Goal: Use online tool/utility: Utilize a website feature to perform a specific function

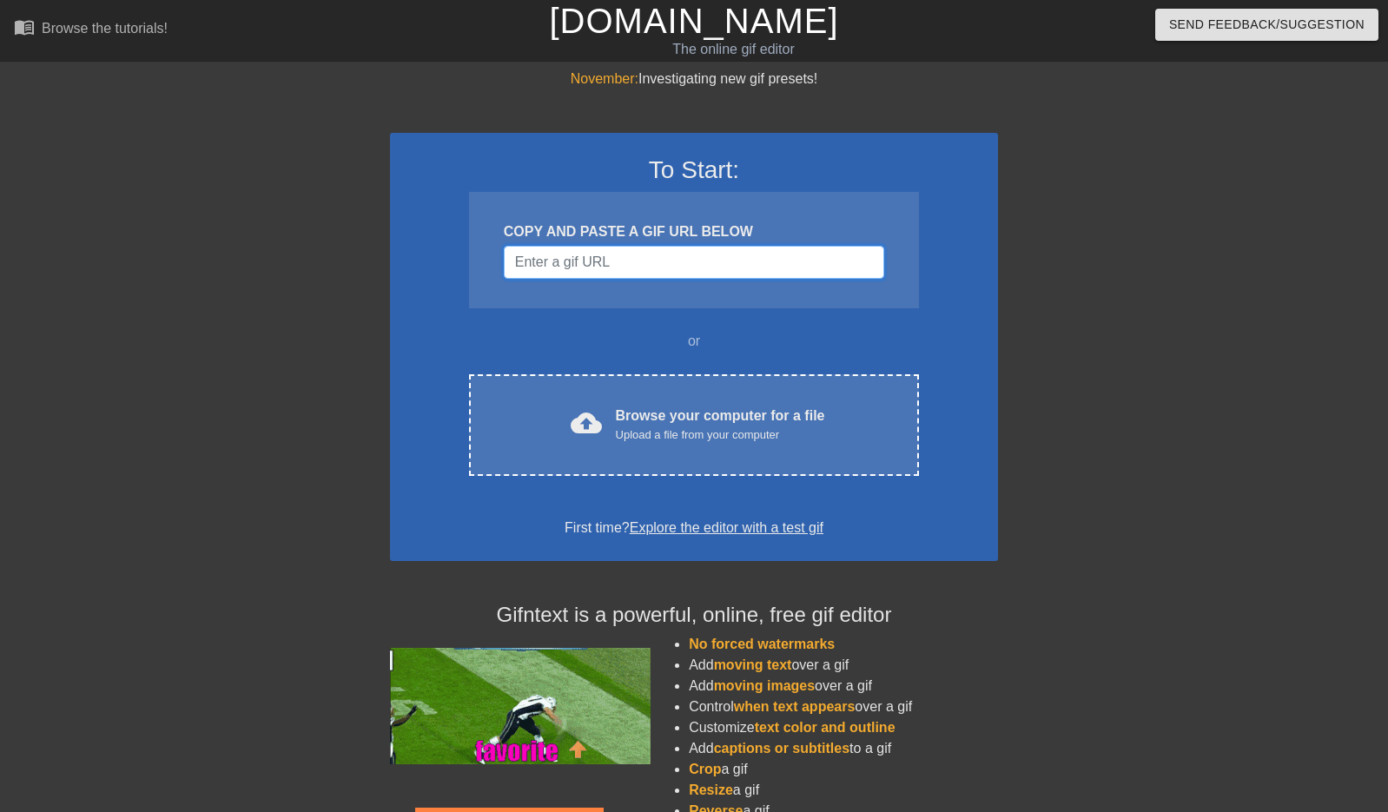
click at [717, 254] on input "Username" at bounding box center [694, 262] width 380 height 33
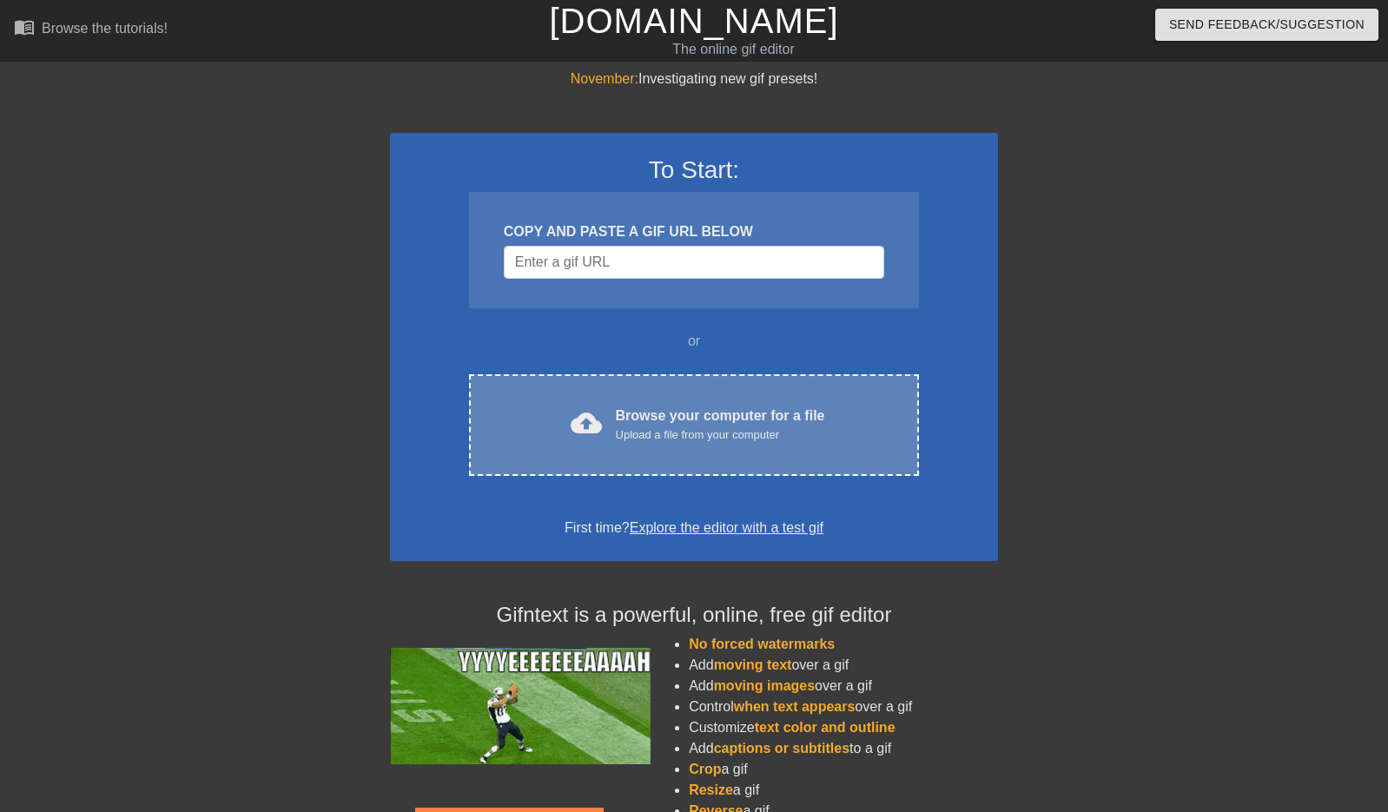
click at [704, 410] on div "Browse your computer for a file Upload a file from your computer" at bounding box center [720, 425] width 209 height 38
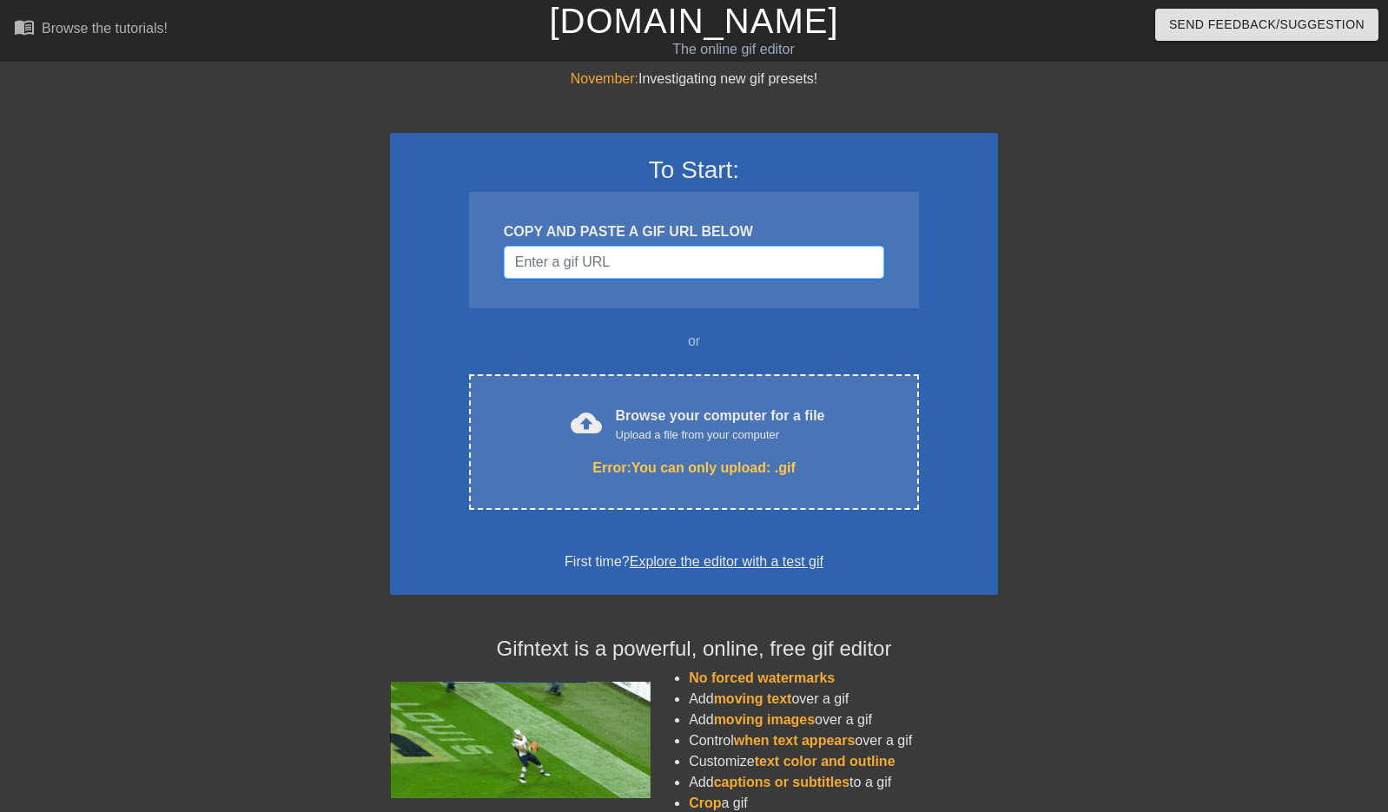
click at [653, 261] on input "Username" at bounding box center [694, 262] width 380 height 33
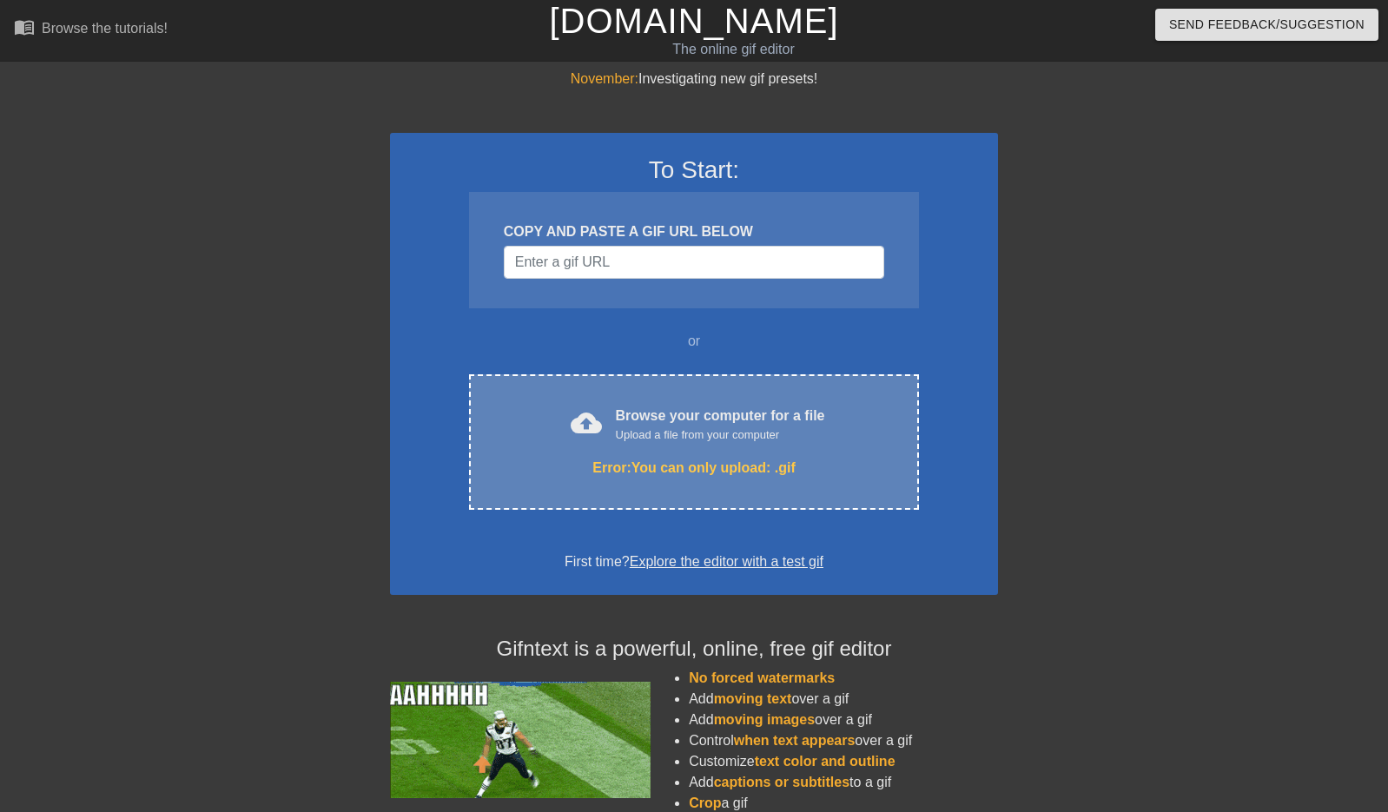
click at [702, 446] on div "cloud_upload Browse your computer for a file Upload a file from your computer E…" at bounding box center [694, 441] width 450 height 135
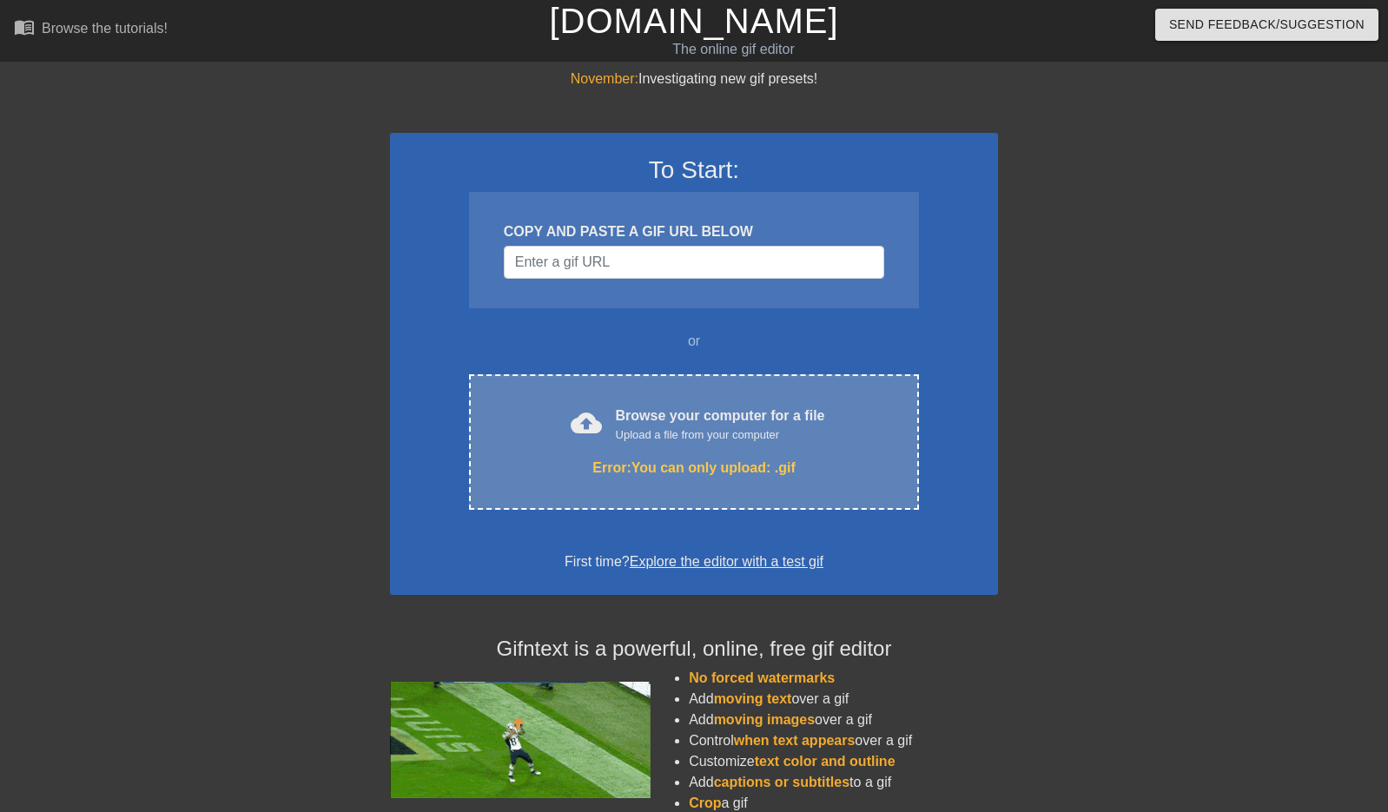
click at [767, 452] on div "cloud_upload Browse your computer for a file Upload a file from your computer E…" at bounding box center [694, 441] width 450 height 135
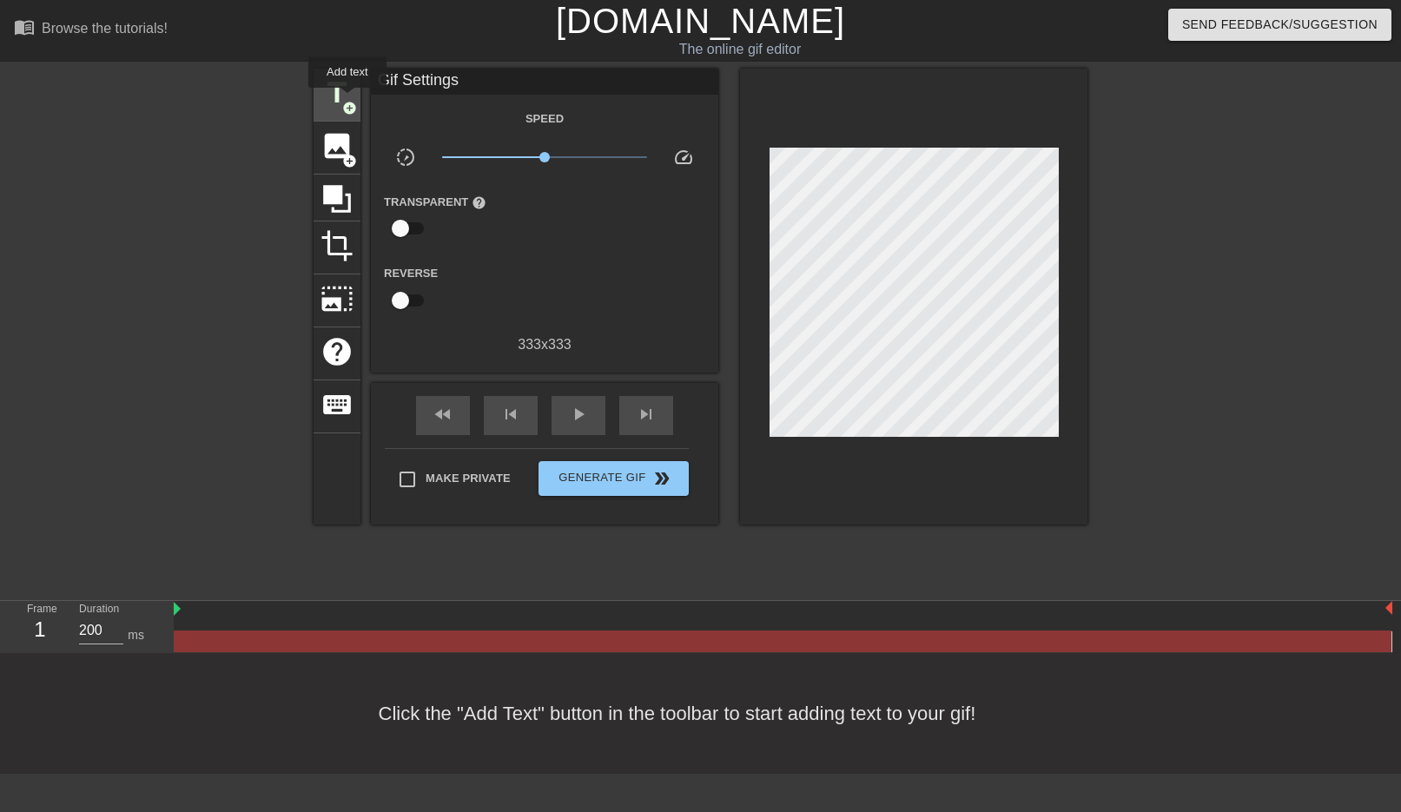
click at [348, 101] on span "add_circle" at bounding box center [349, 108] width 15 height 15
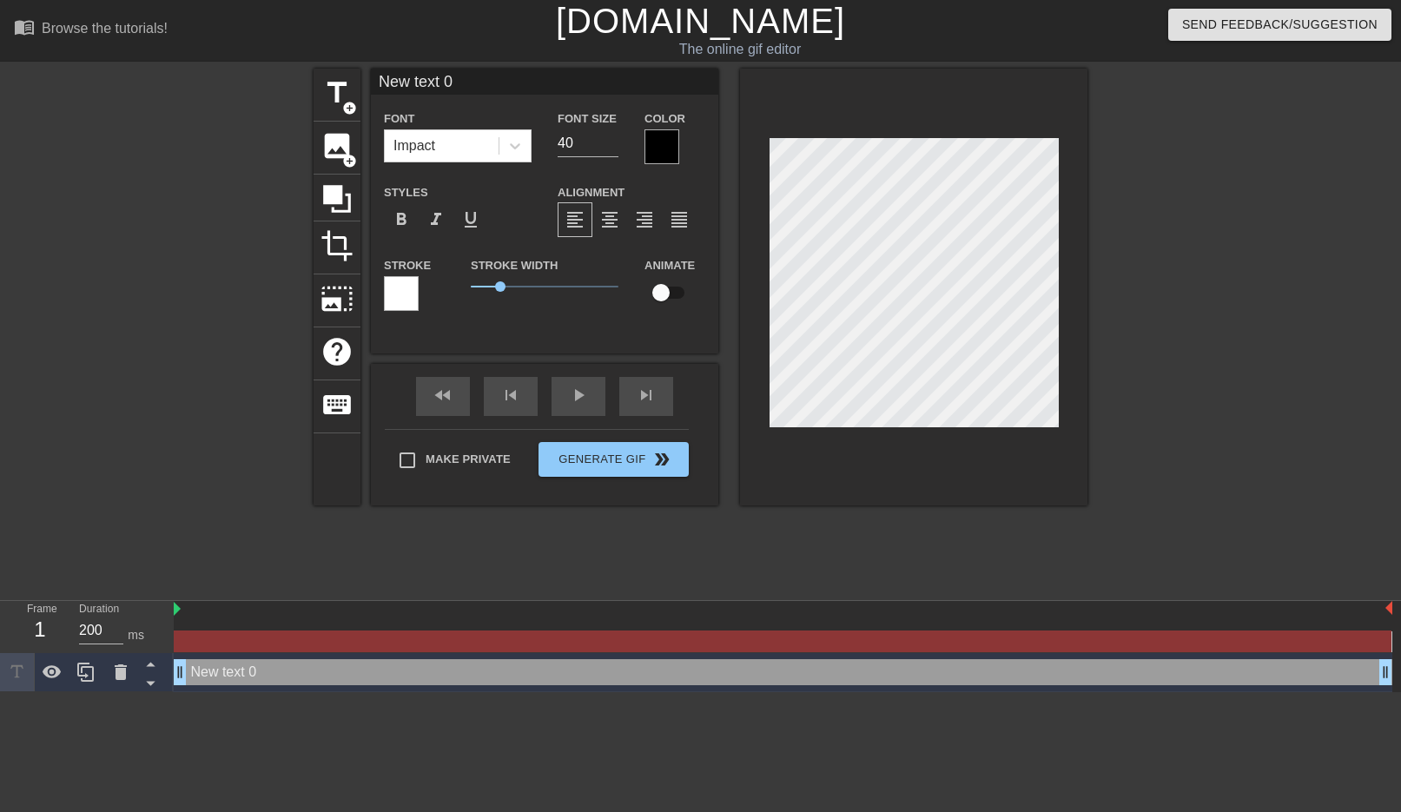
type input "w"
type textarea "w"
type input "wu"
type textarea "wu"
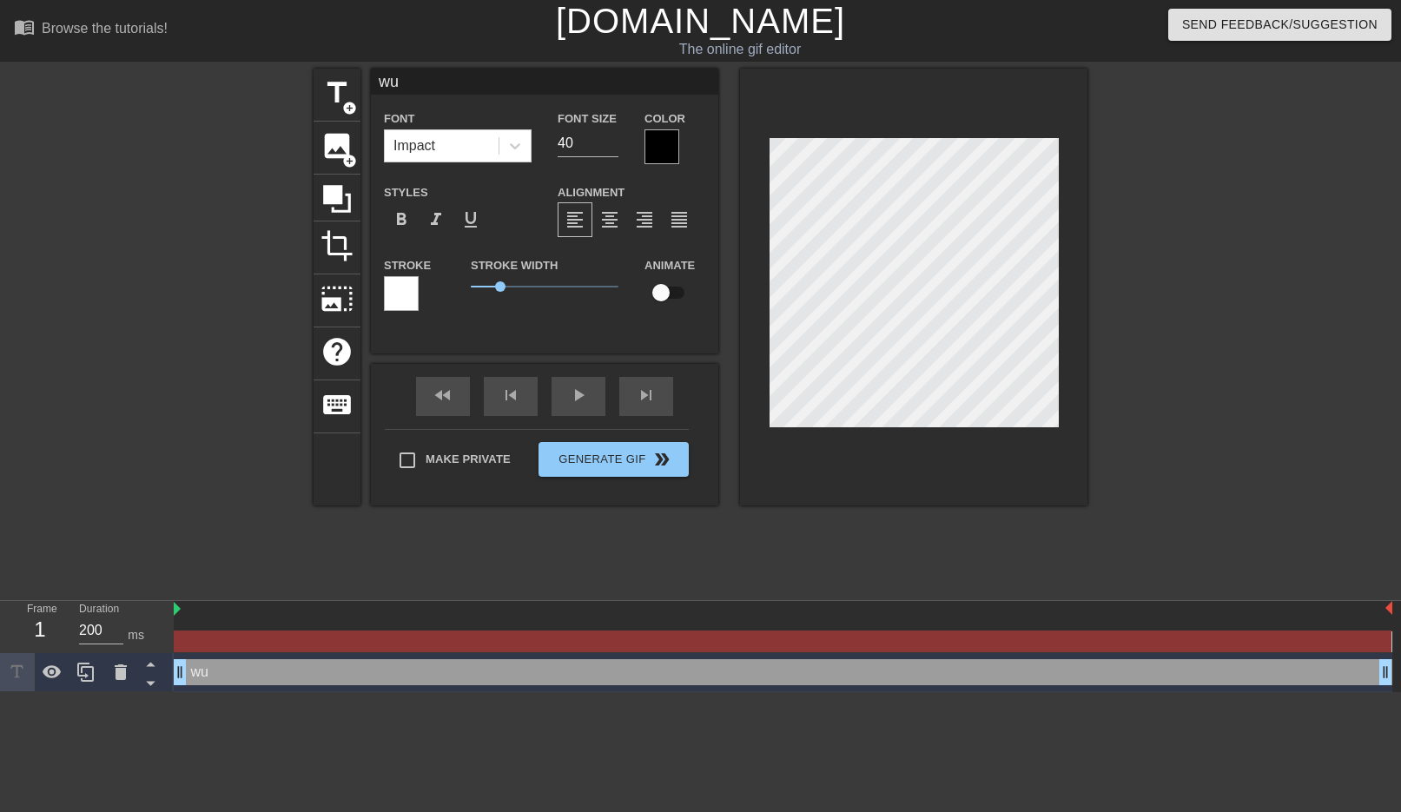
type input "wut"
type textarea "wut"
drag, startPoint x: 581, startPoint y: 142, endPoint x: 403, endPoint y: 133, distance: 178.3
click at [404, 133] on div "Font Impact Font Size 40 Color" at bounding box center [544, 136] width 347 height 56
type input "75"
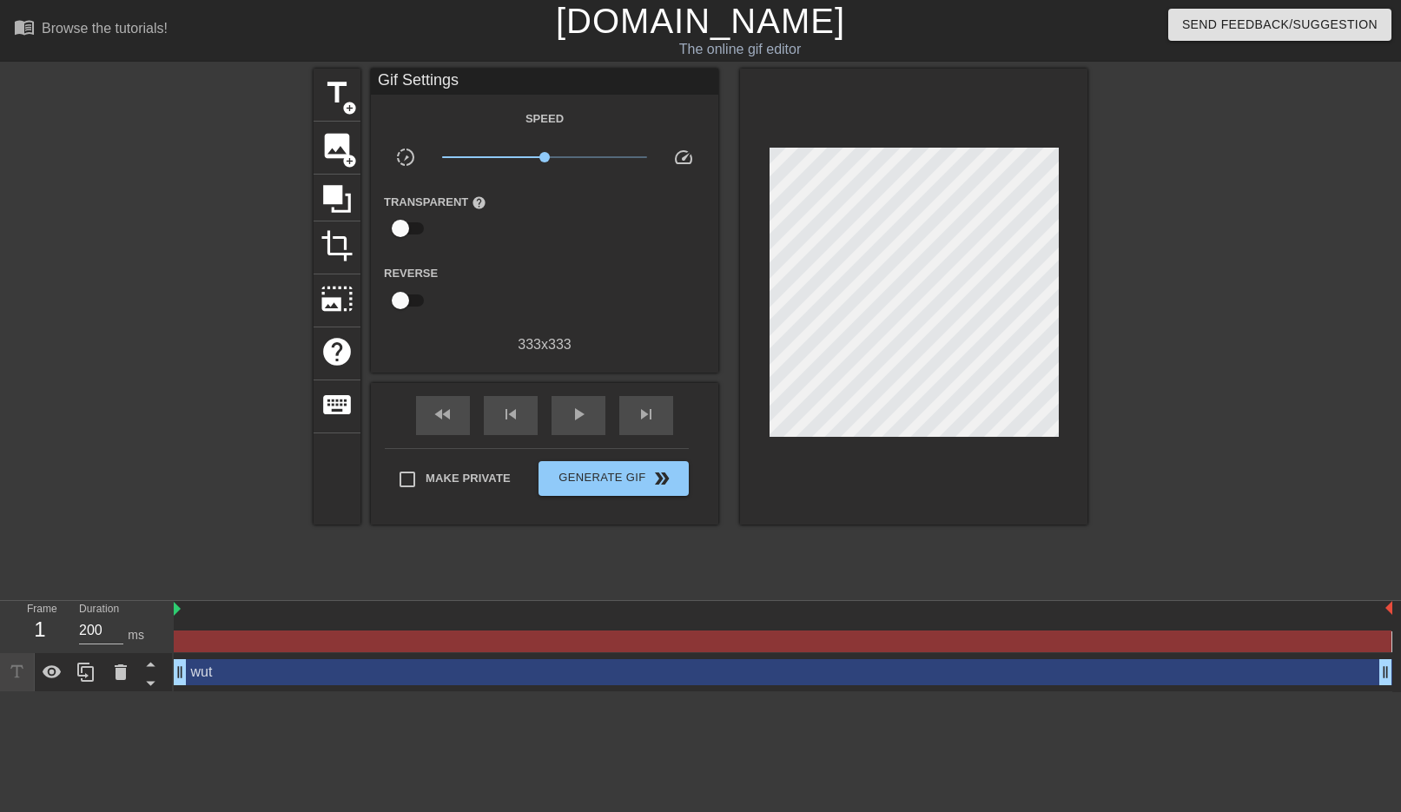
drag, startPoint x: 1192, startPoint y: 507, endPoint x: 1056, endPoint y: 442, distance: 151.1
click at [1191, 507] on div at bounding box center [1238, 329] width 261 height 521
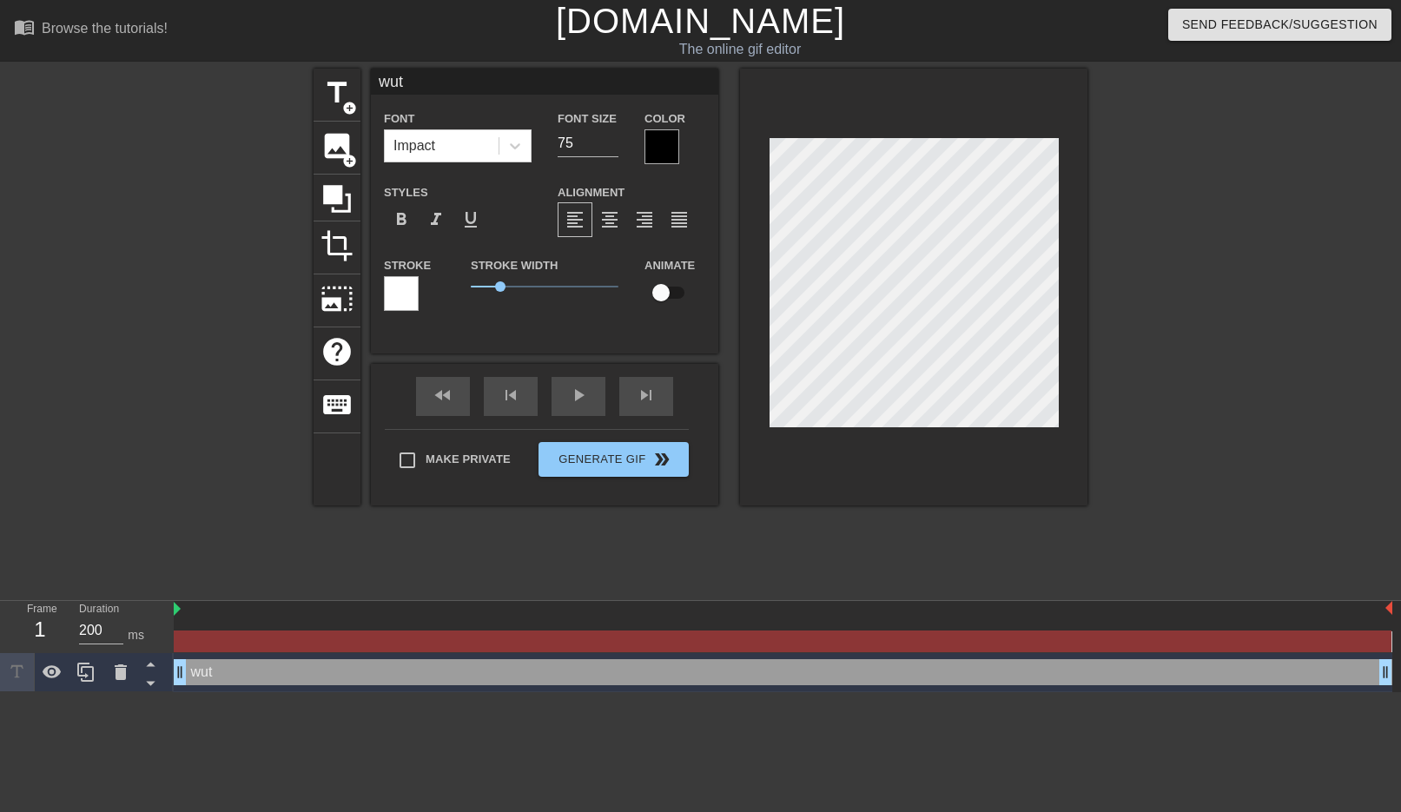
click at [646, 148] on div at bounding box center [661, 146] width 35 height 35
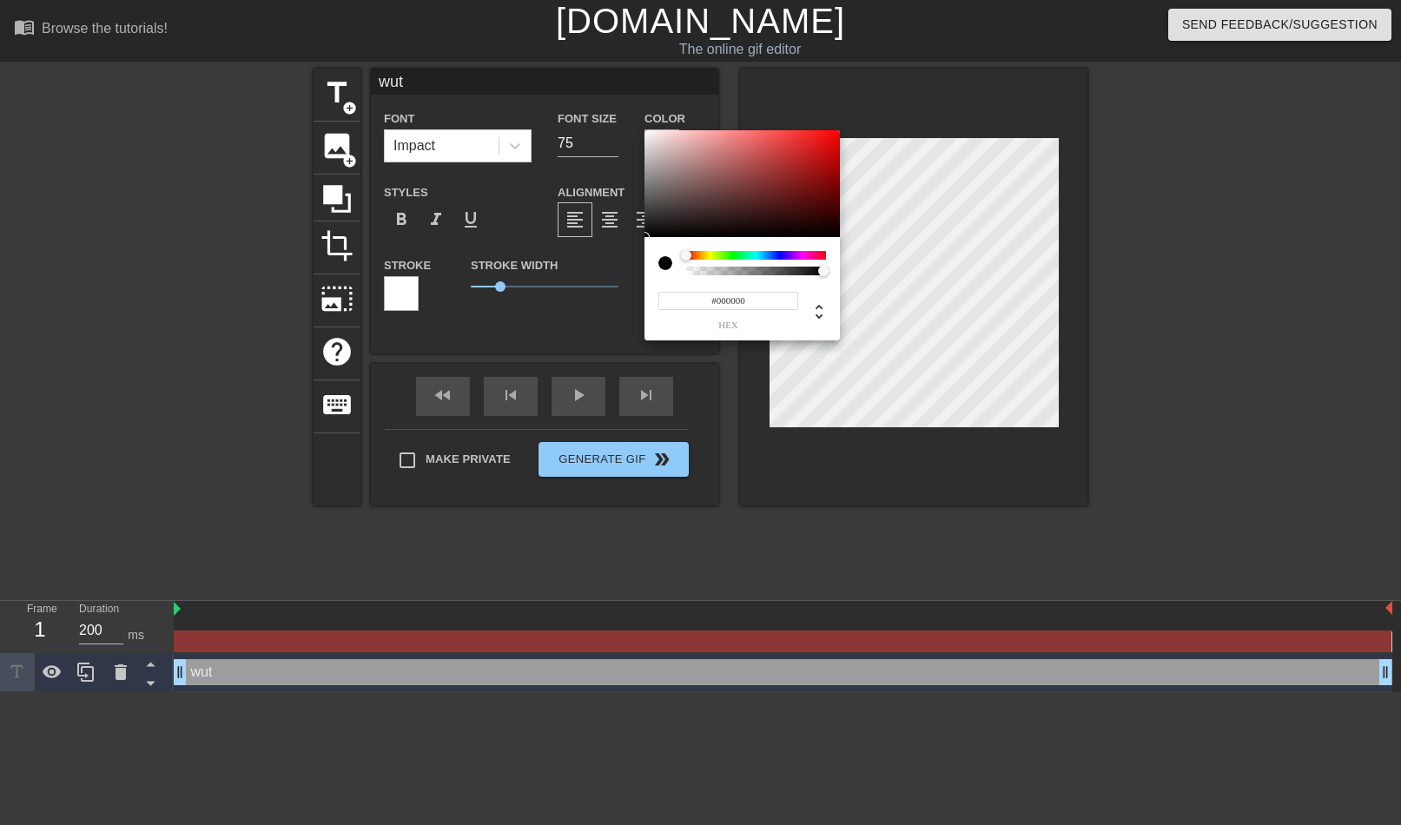
type input "0"
drag, startPoint x: 697, startPoint y: 269, endPoint x: 659, endPoint y: 268, distance: 38.2
click at [659, 268] on div at bounding box center [742, 263] width 168 height 24
type input "1"
drag, startPoint x: 737, startPoint y: 274, endPoint x: 926, endPoint y: 274, distance: 188.5
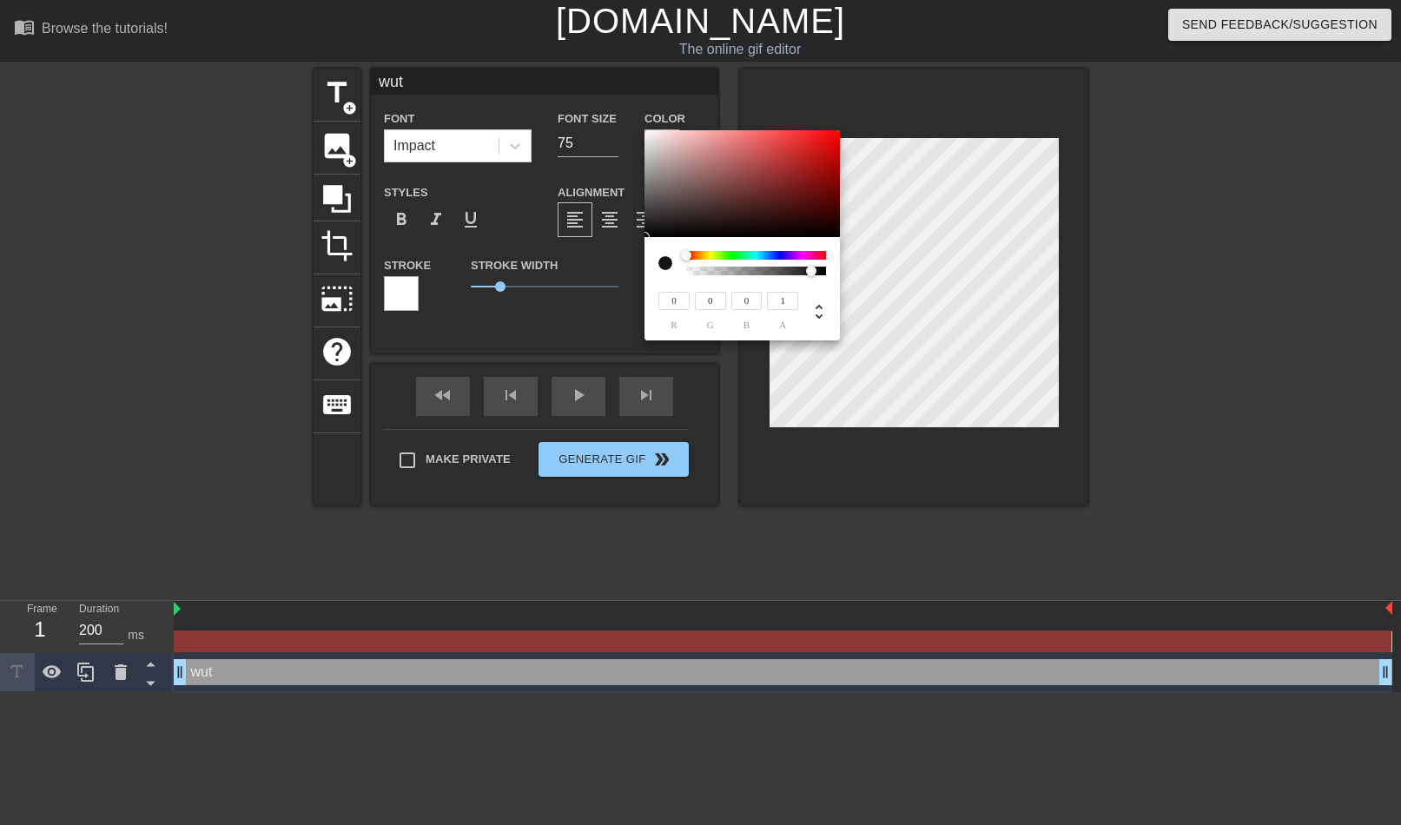
click at [926, 274] on div "0 r 0 g 0 b 1 a" at bounding box center [700, 412] width 1401 height 825
type input "85"
type input "70"
type input "126"
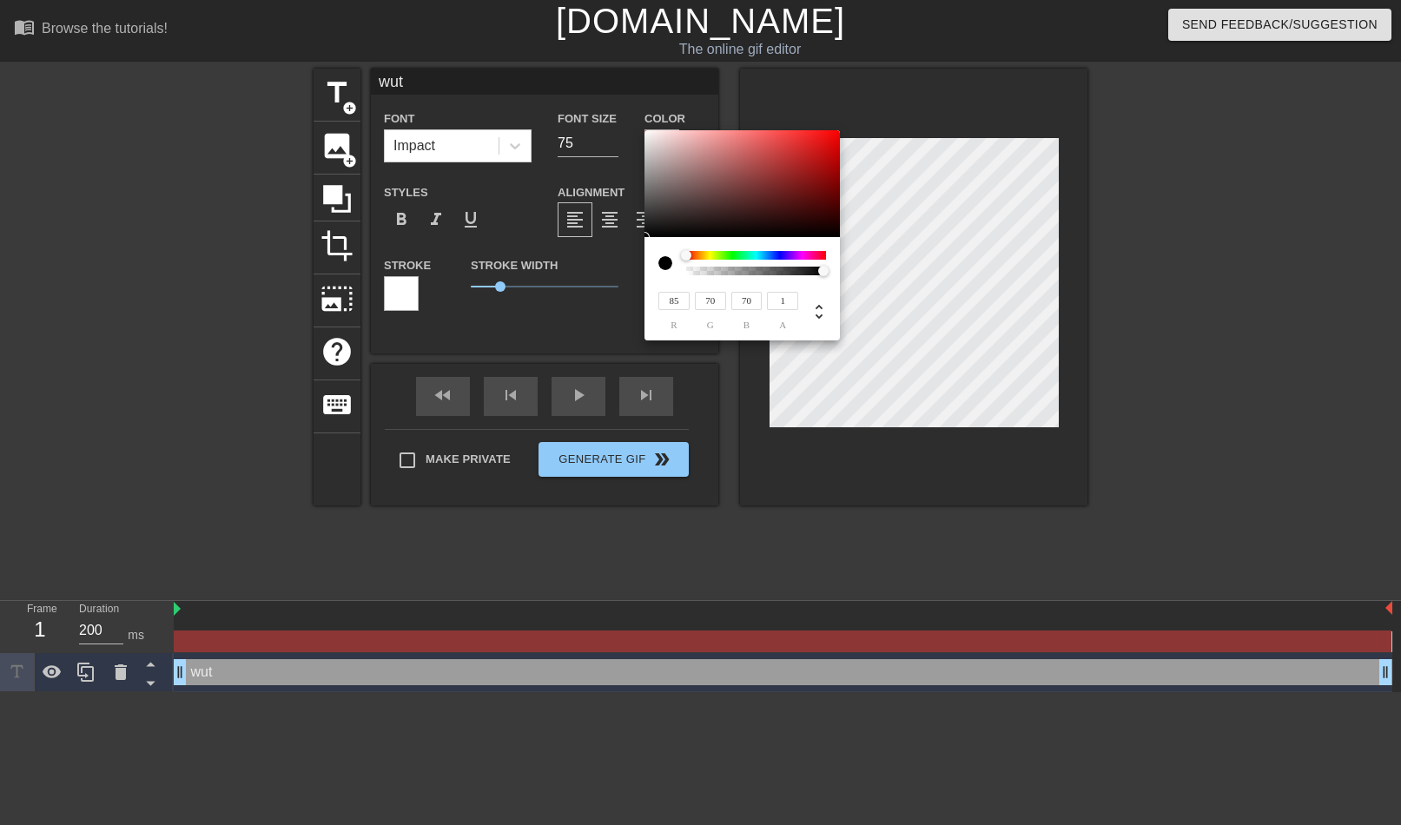
type input "113"
type input "155"
type input "149"
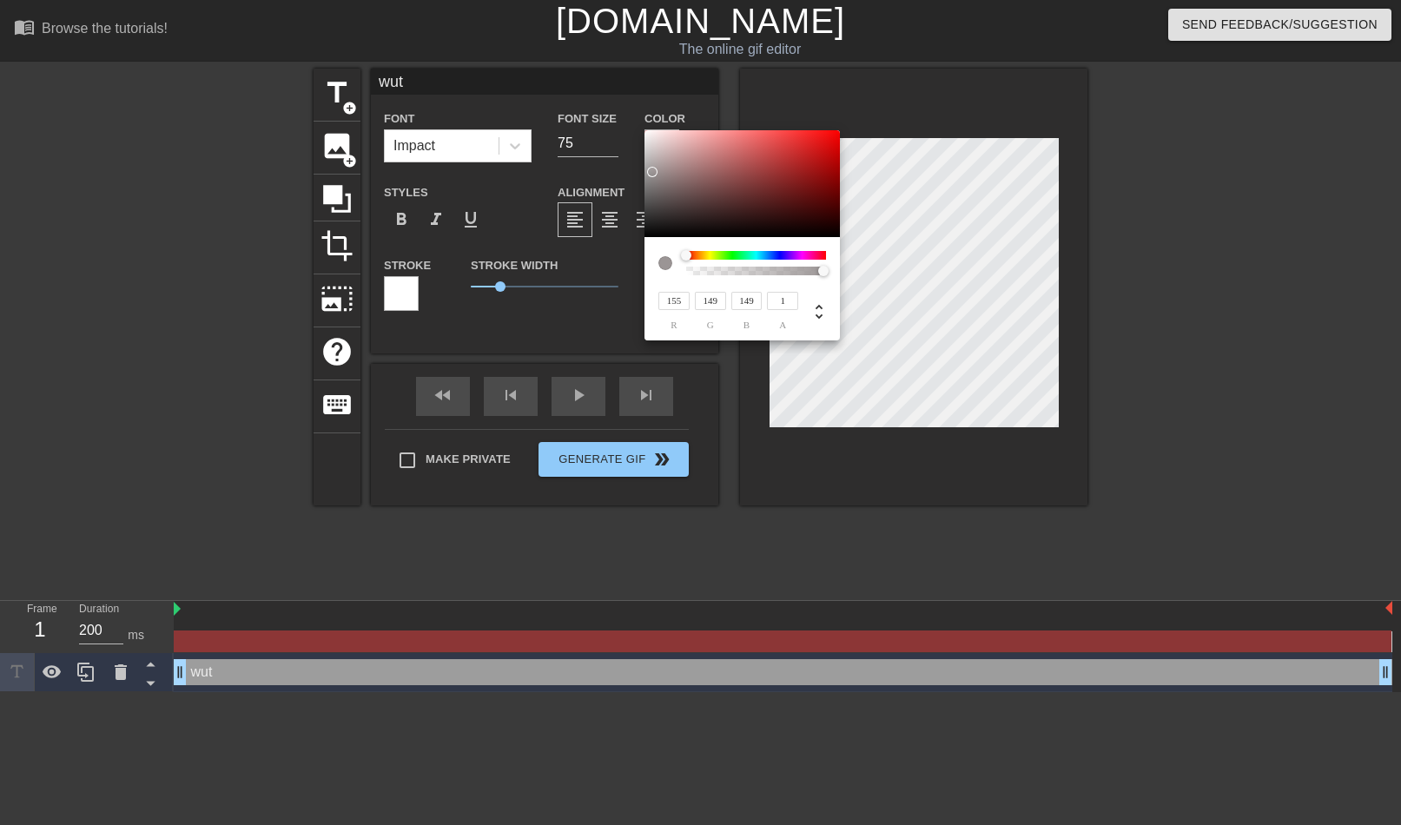
type input "163"
type input "160"
type input "169"
type input "19"
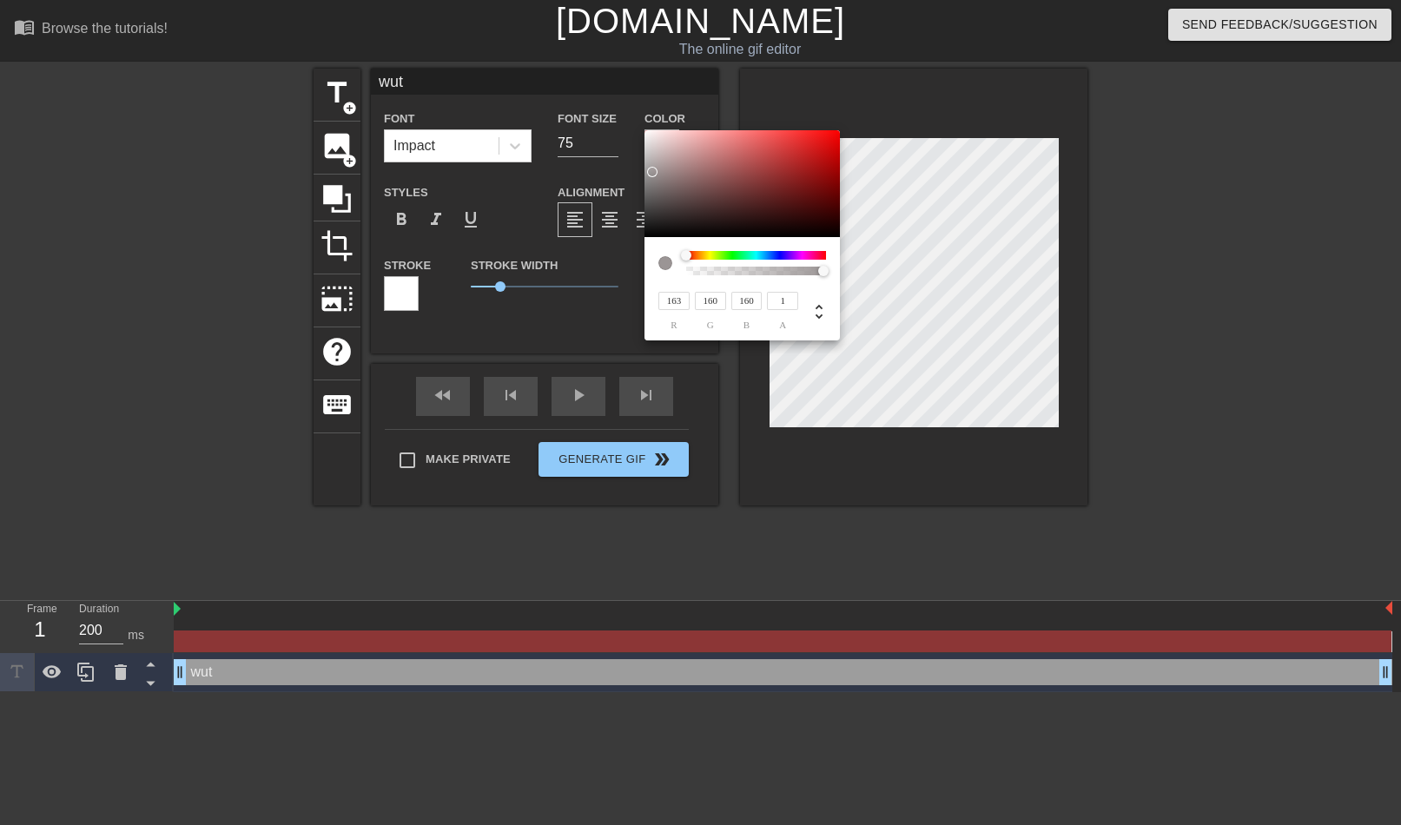
type input "19"
type input "174"
type input "190"
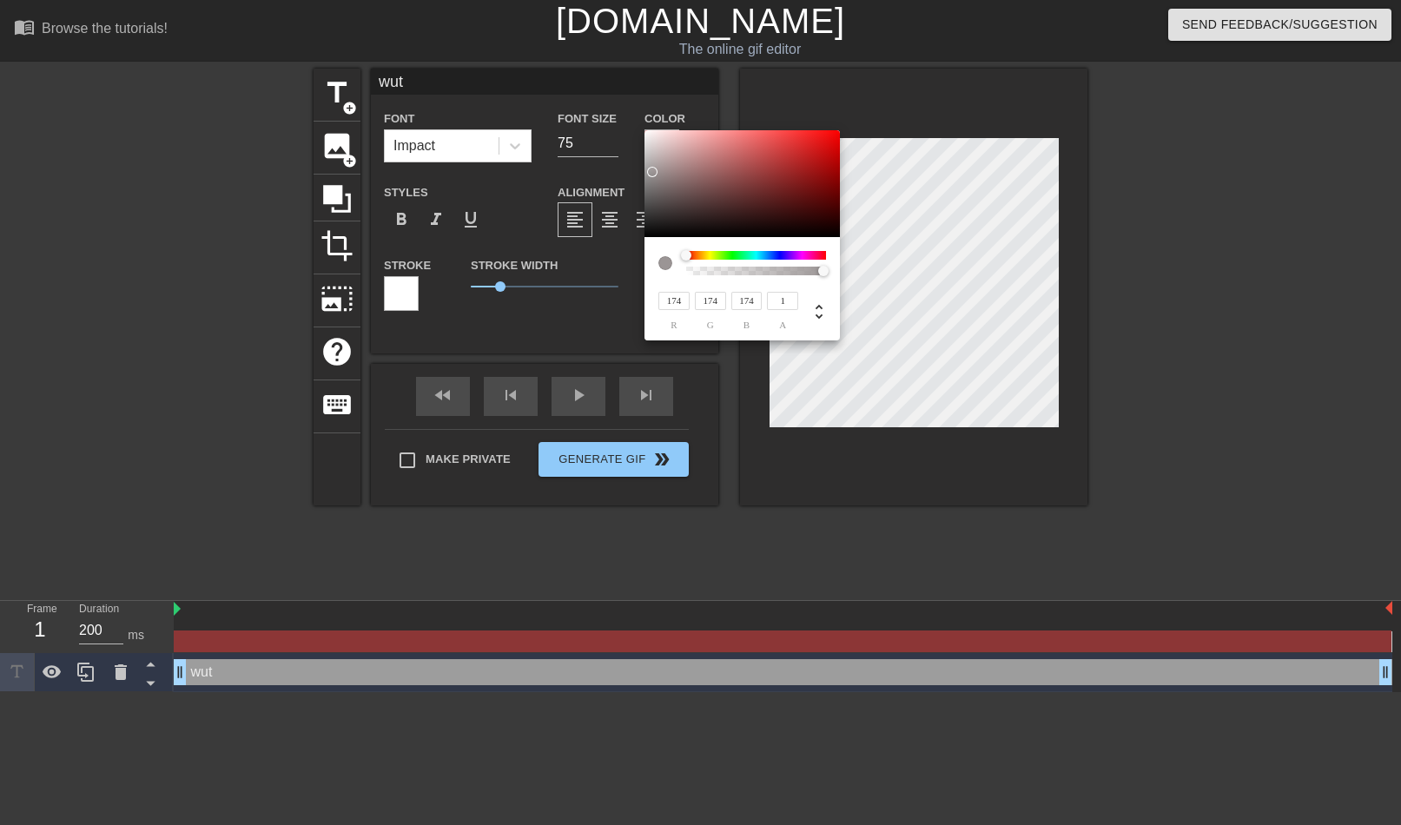
type input "190"
type input "194"
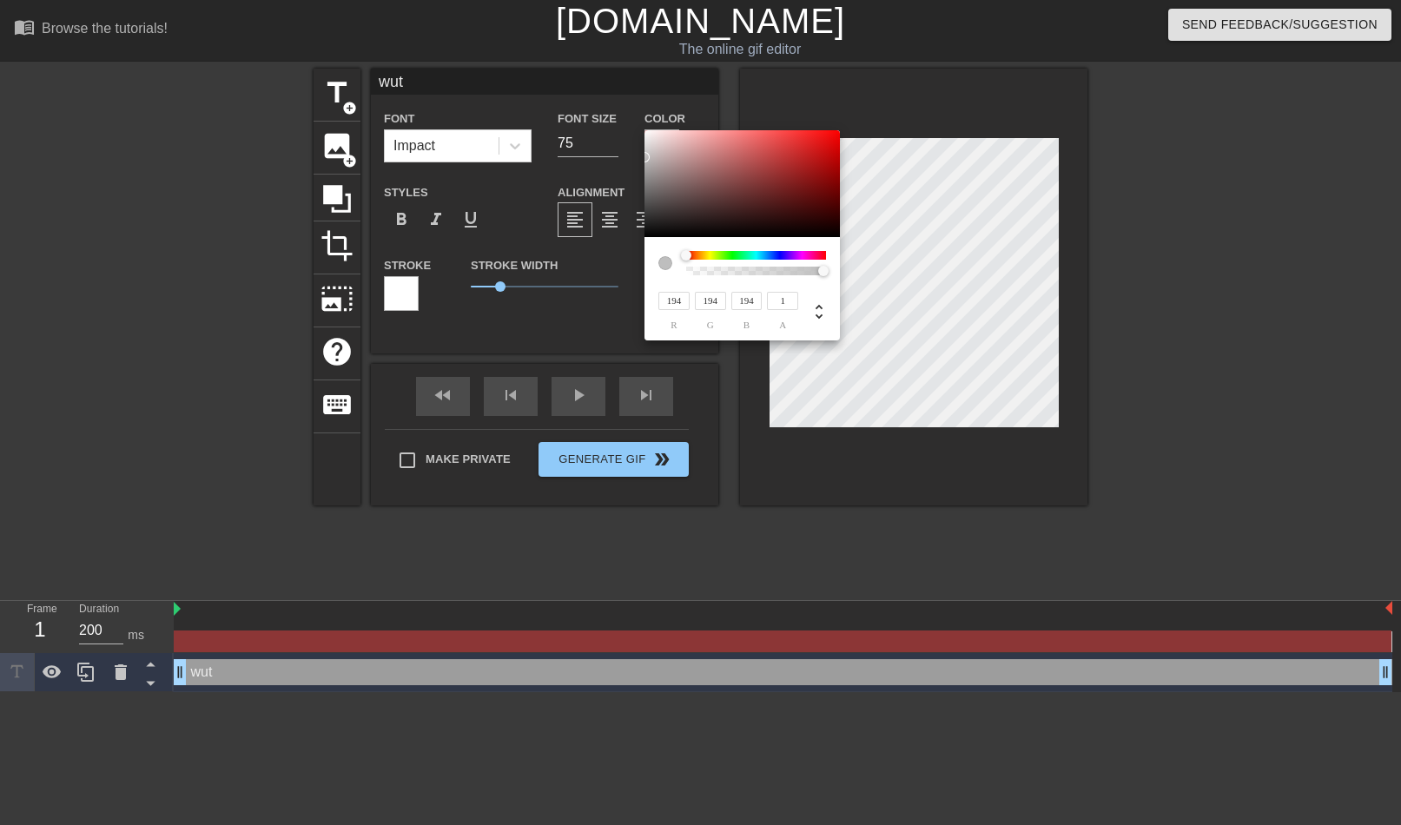
type input "192"
type input "139"
type input "134"
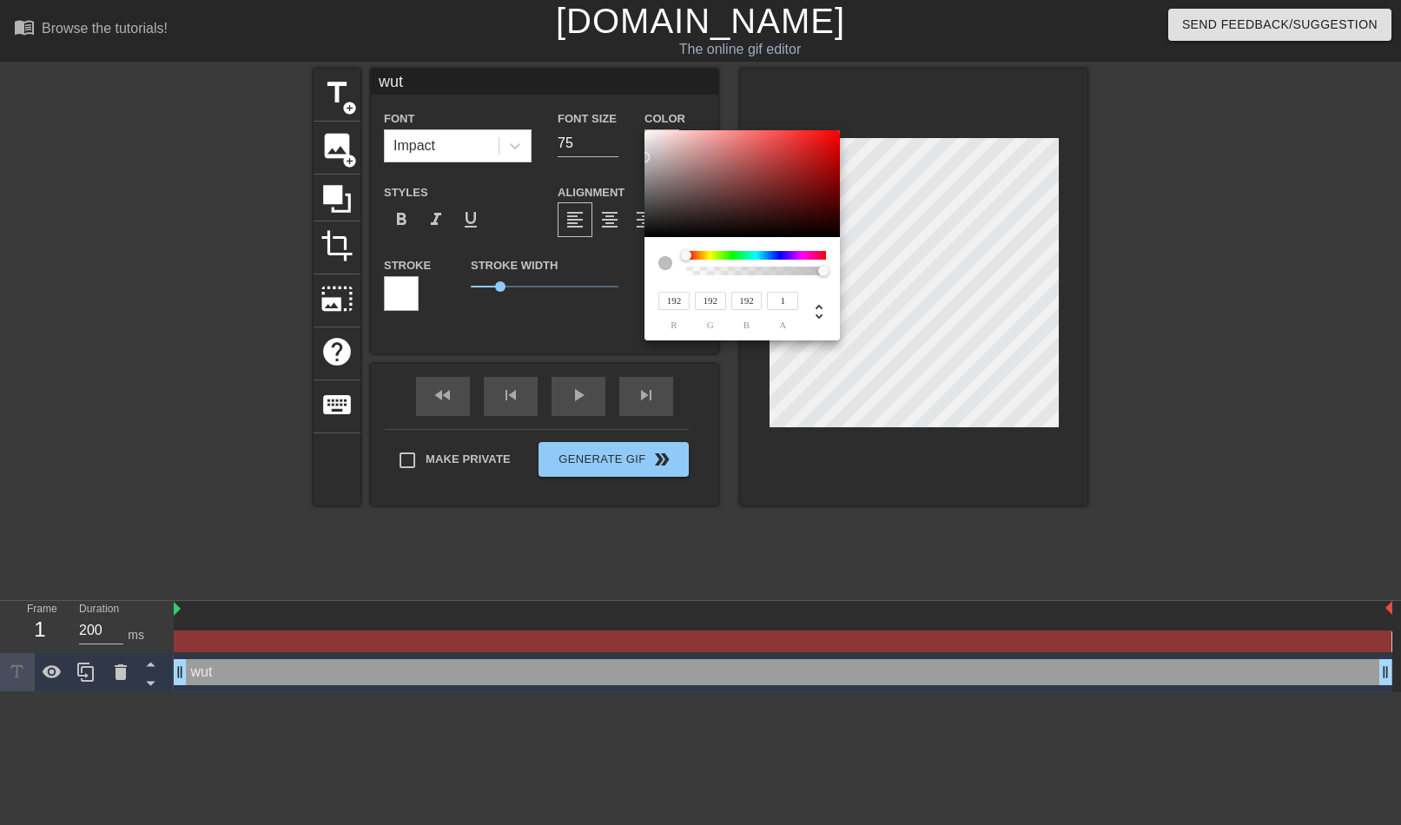
type input "134"
type input "44"
type input "35"
type input "0"
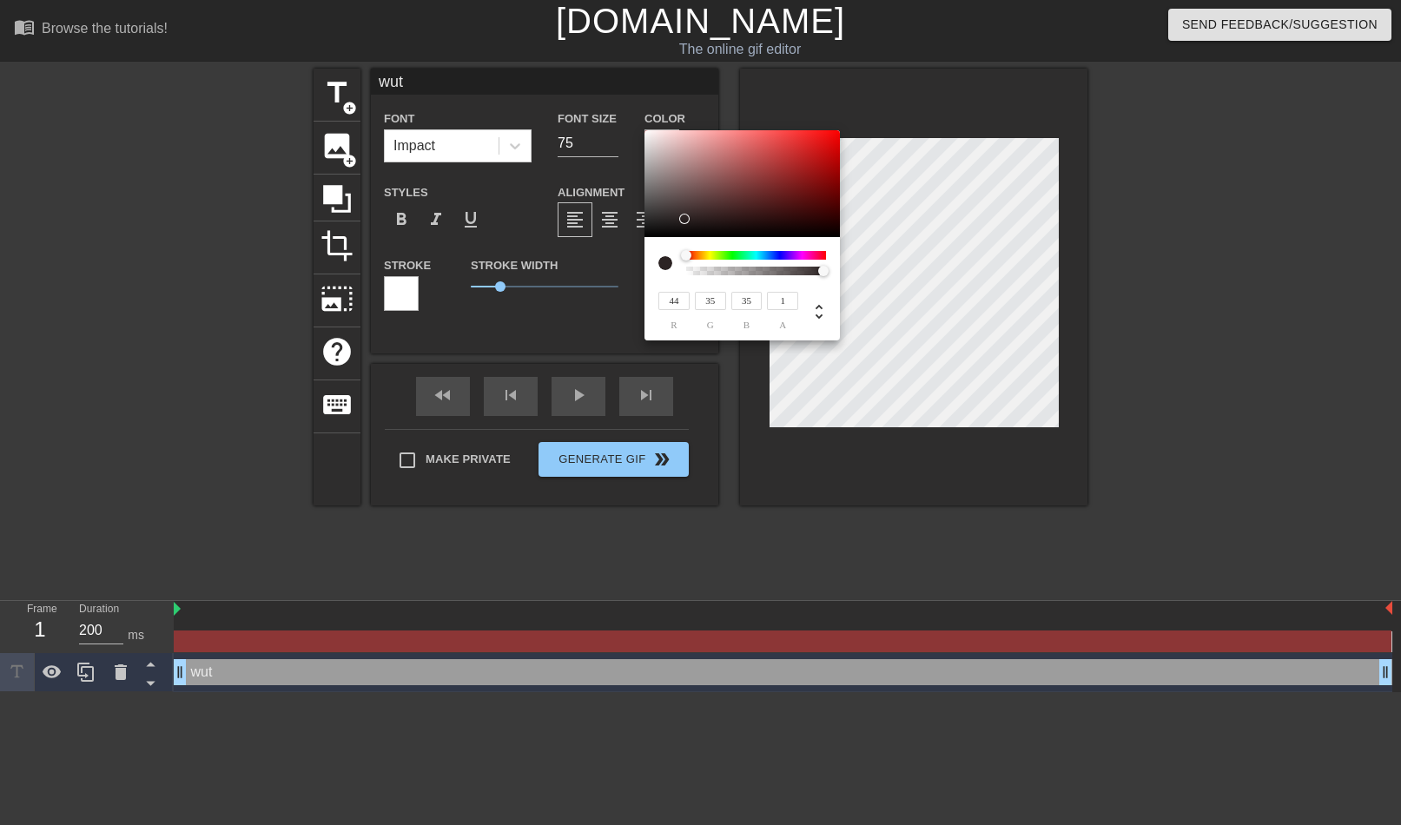
type input "0"
drag, startPoint x: 651, startPoint y: 172, endPoint x: 964, endPoint y: 368, distance: 369.2
click at [964, 368] on div "0 r 0 g 0 b 1 a" at bounding box center [700, 412] width 1401 height 825
drag, startPoint x: 695, startPoint y: 255, endPoint x: 902, endPoint y: 258, distance: 206.7
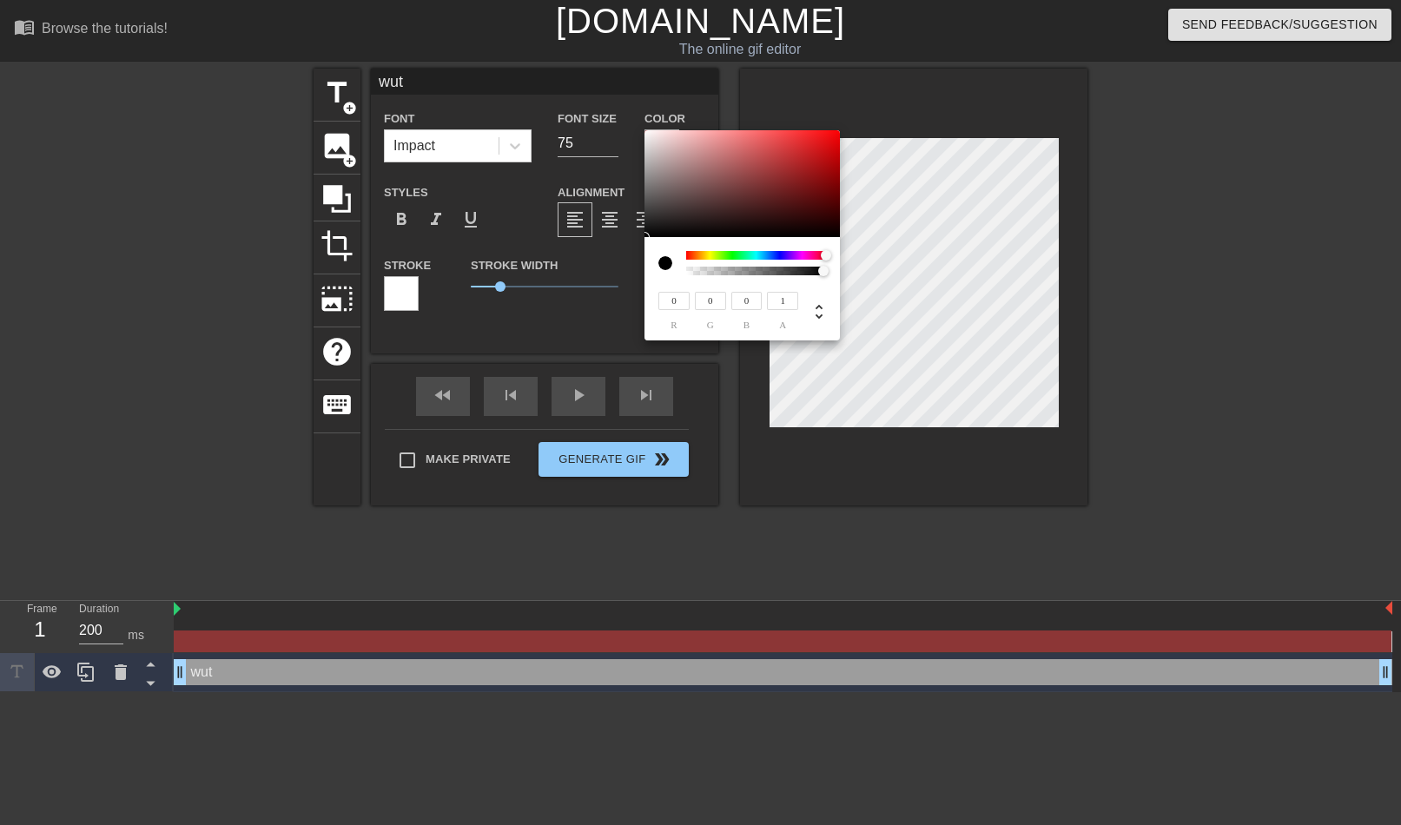
click at [902, 258] on div "0 r 0 g 0 b 1 a" at bounding box center [700, 412] width 1401 height 825
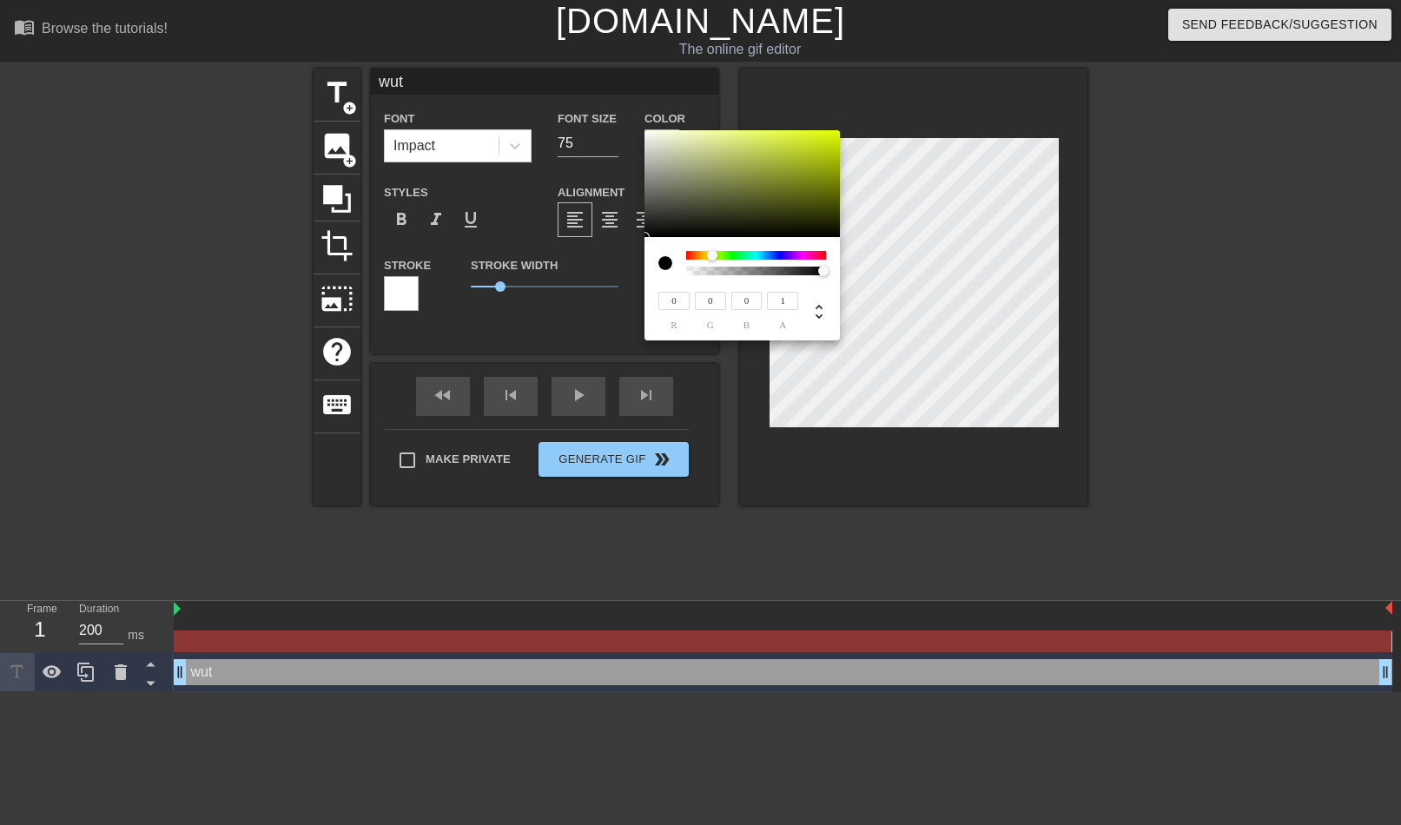
drag, startPoint x: 737, startPoint y: 249, endPoint x: 607, endPoint y: 248, distance: 129.4
click at [605, 248] on div "0 r 0 g 0 b 1 a" at bounding box center [700, 412] width 1401 height 825
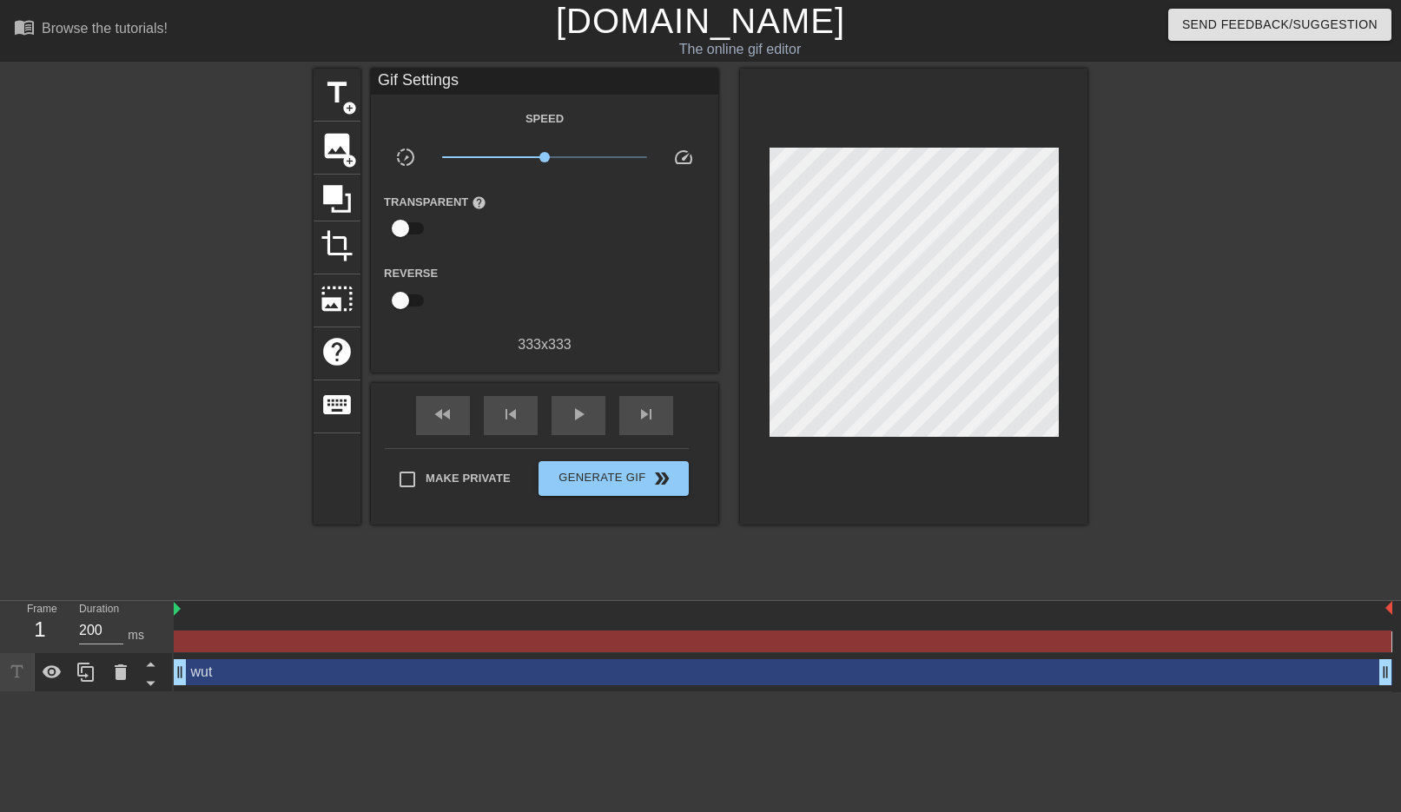
click at [918, 479] on div at bounding box center [913, 297] width 347 height 456
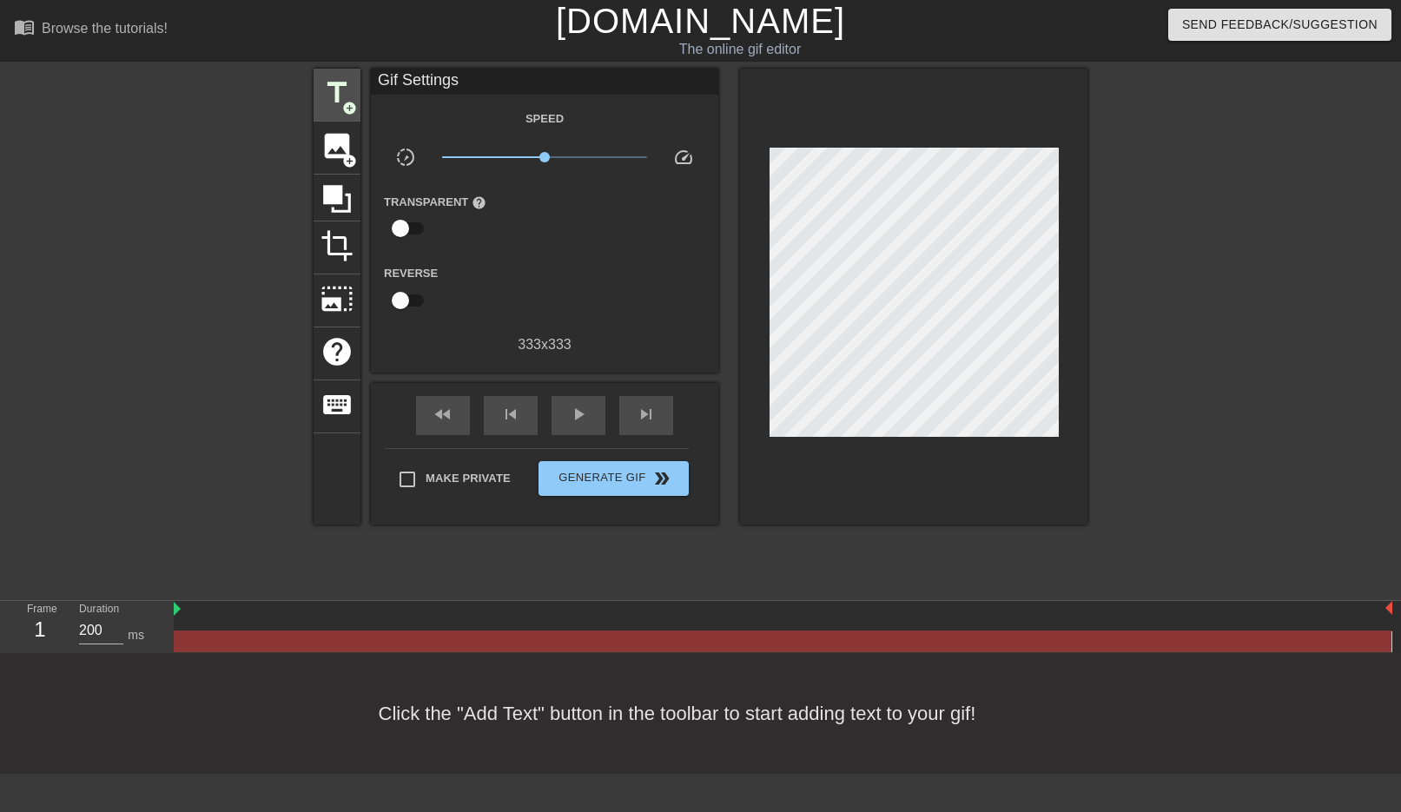
click at [348, 104] on span "add_circle" at bounding box center [349, 108] width 15 height 15
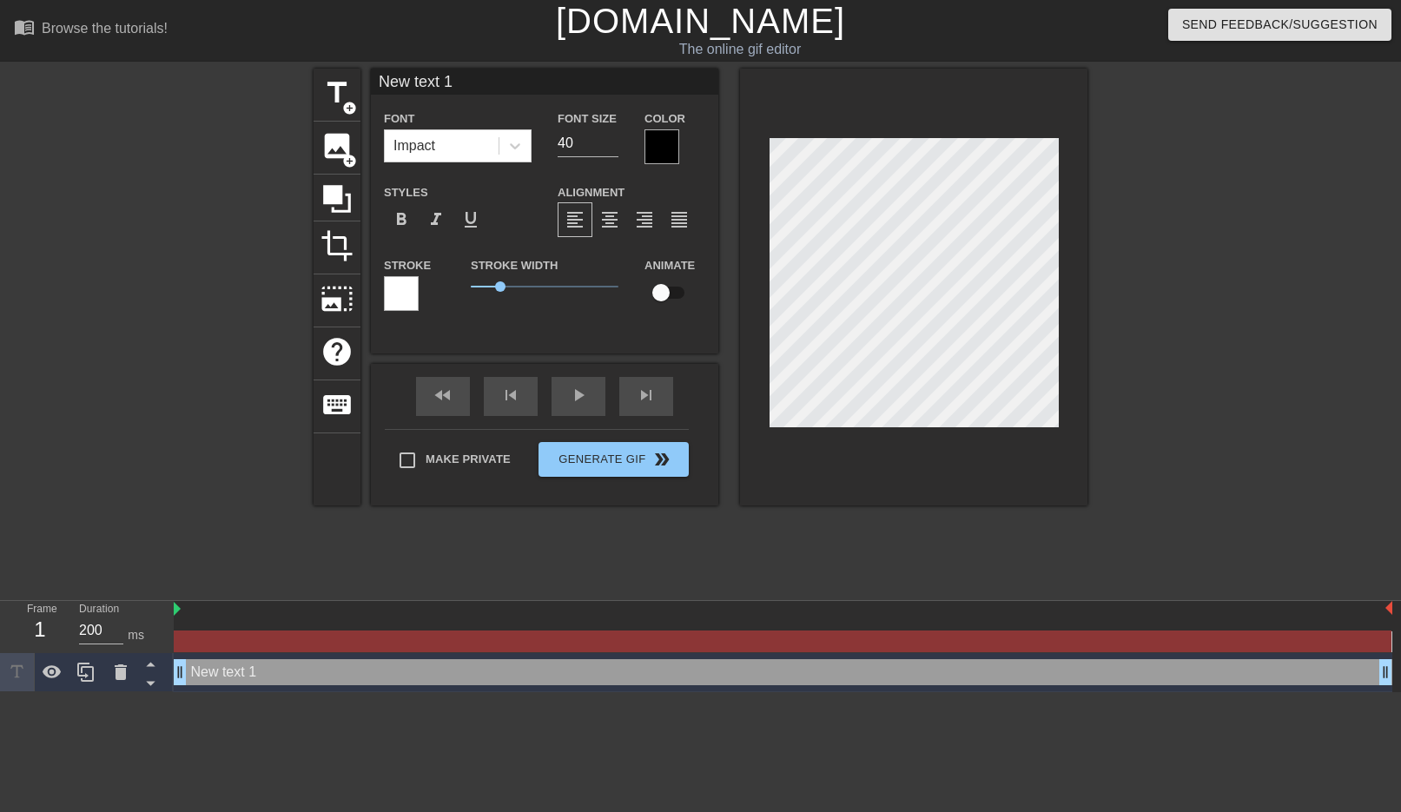
scroll to position [3, 3]
type input "w"
type textarea "w"
type input "wu"
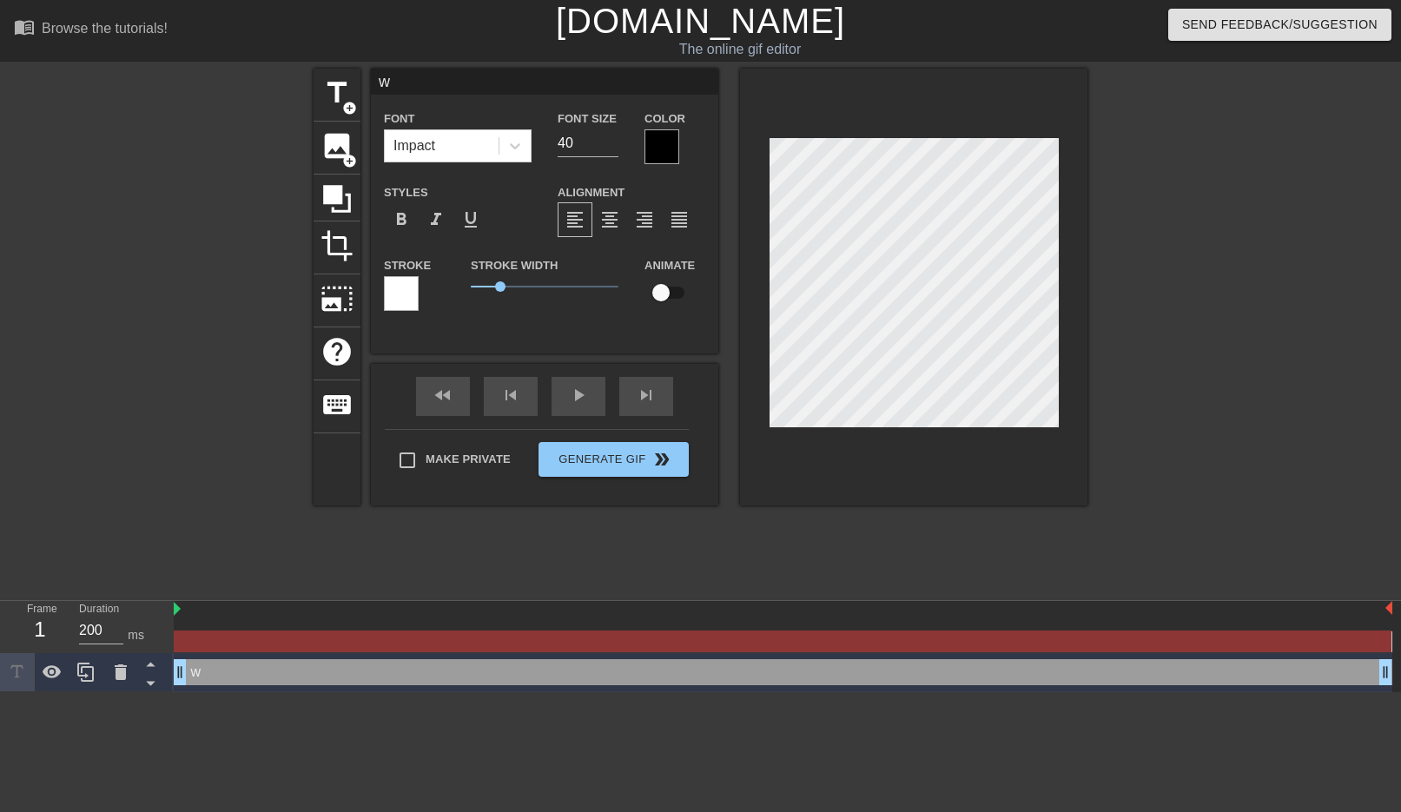
type textarea "wu"
type input "wut"
type textarea "wut"
drag, startPoint x: 584, startPoint y: 138, endPoint x: 367, endPoint y: 119, distance: 218.0
click at [367, 119] on div "title add_circle image add_circle crop photo_size_select_large help keyboard wu…" at bounding box center [701, 287] width 774 height 437
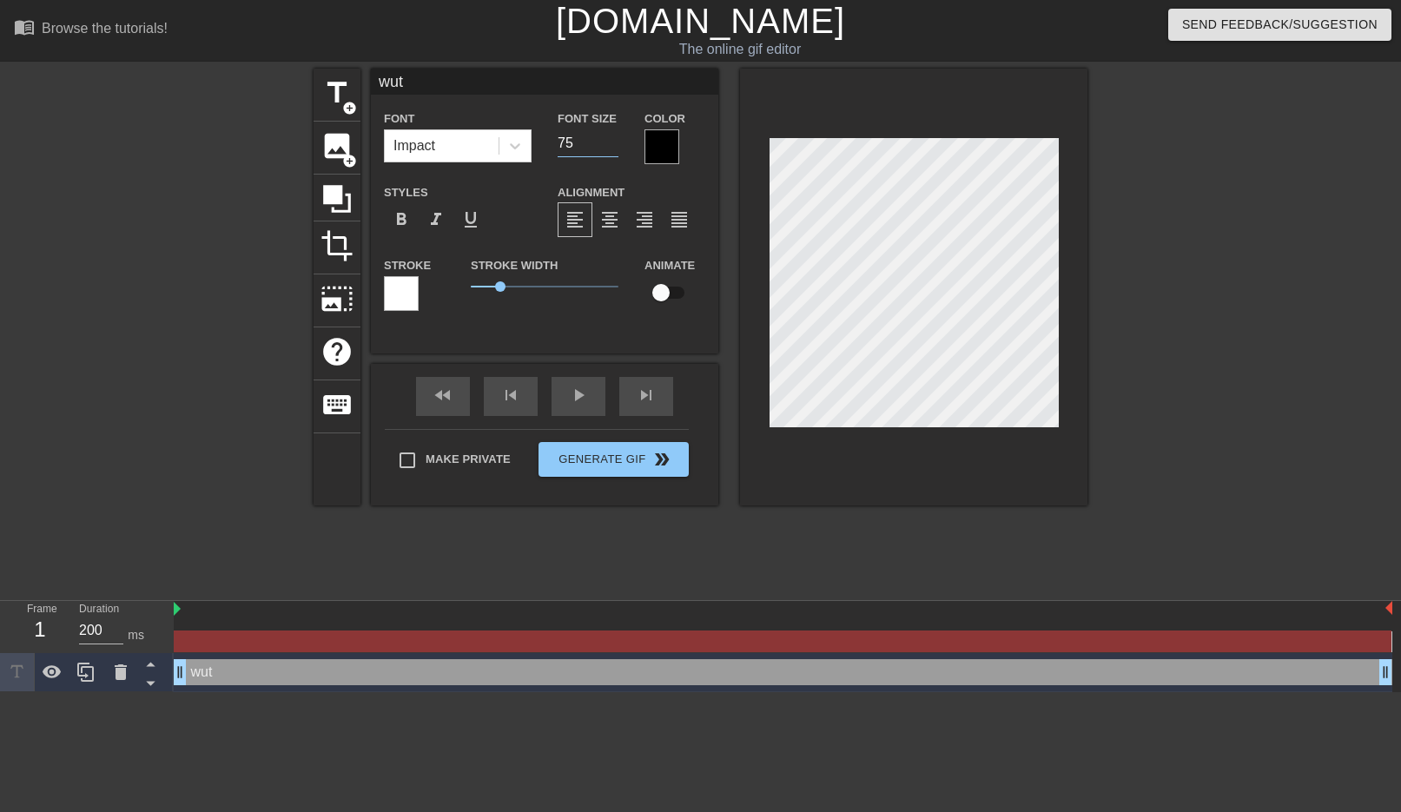
type input "75"
drag, startPoint x: 1239, startPoint y: 359, endPoint x: 1189, endPoint y: 350, distance: 50.3
click at [1236, 359] on div at bounding box center [1238, 329] width 261 height 521
click at [674, 154] on div at bounding box center [661, 146] width 35 height 35
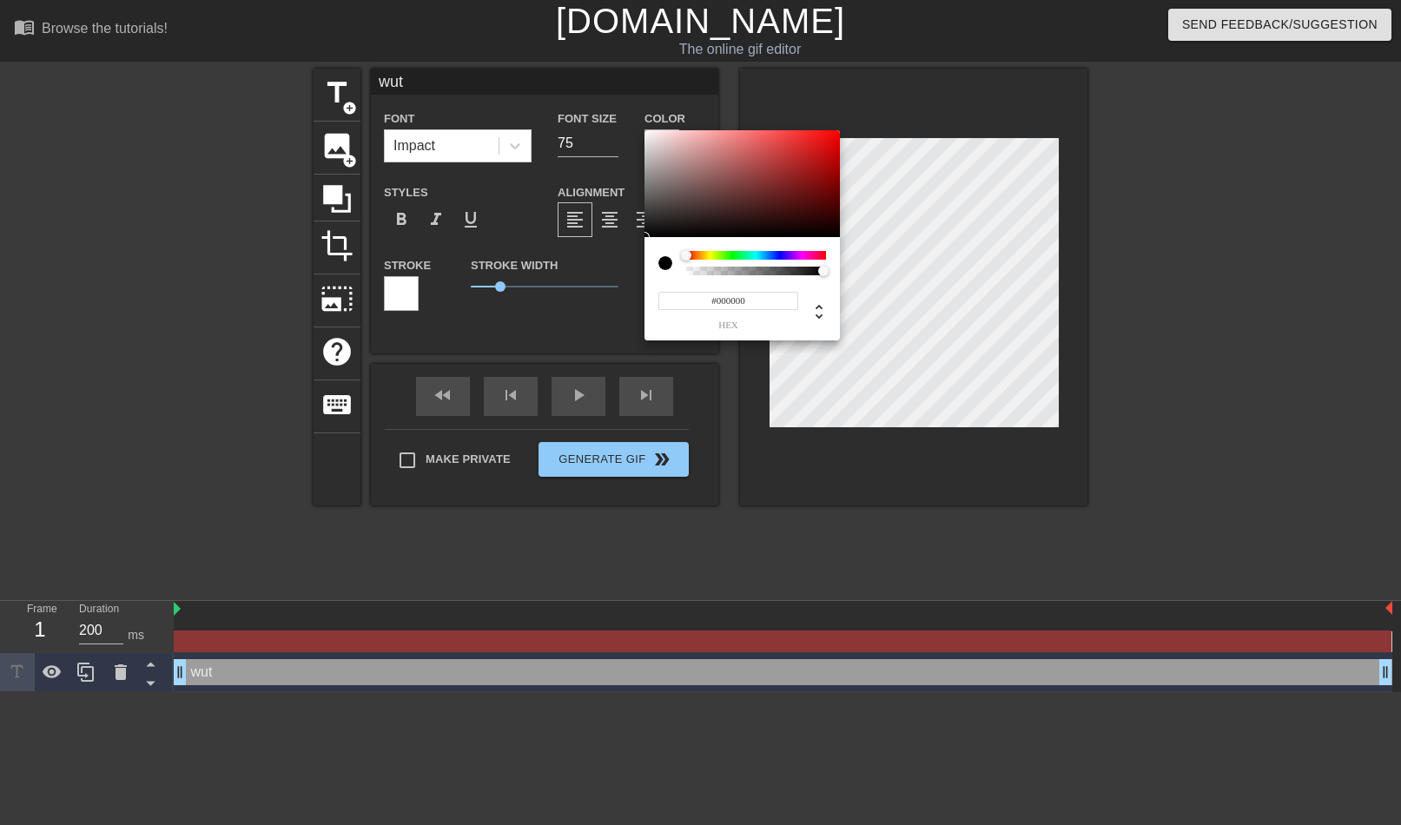
type input "0"
type input "1"
drag, startPoint x: 690, startPoint y: 267, endPoint x: 935, endPoint y: 279, distance: 246.1
click at [935, 279] on div "0 r 0 g 0 b 1 a" at bounding box center [700, 412] width 1401 height 825
drag, startPoint x: 747, startPoint y: 258, endPoint x: 673, endPoint y: 229, distance: 79.2
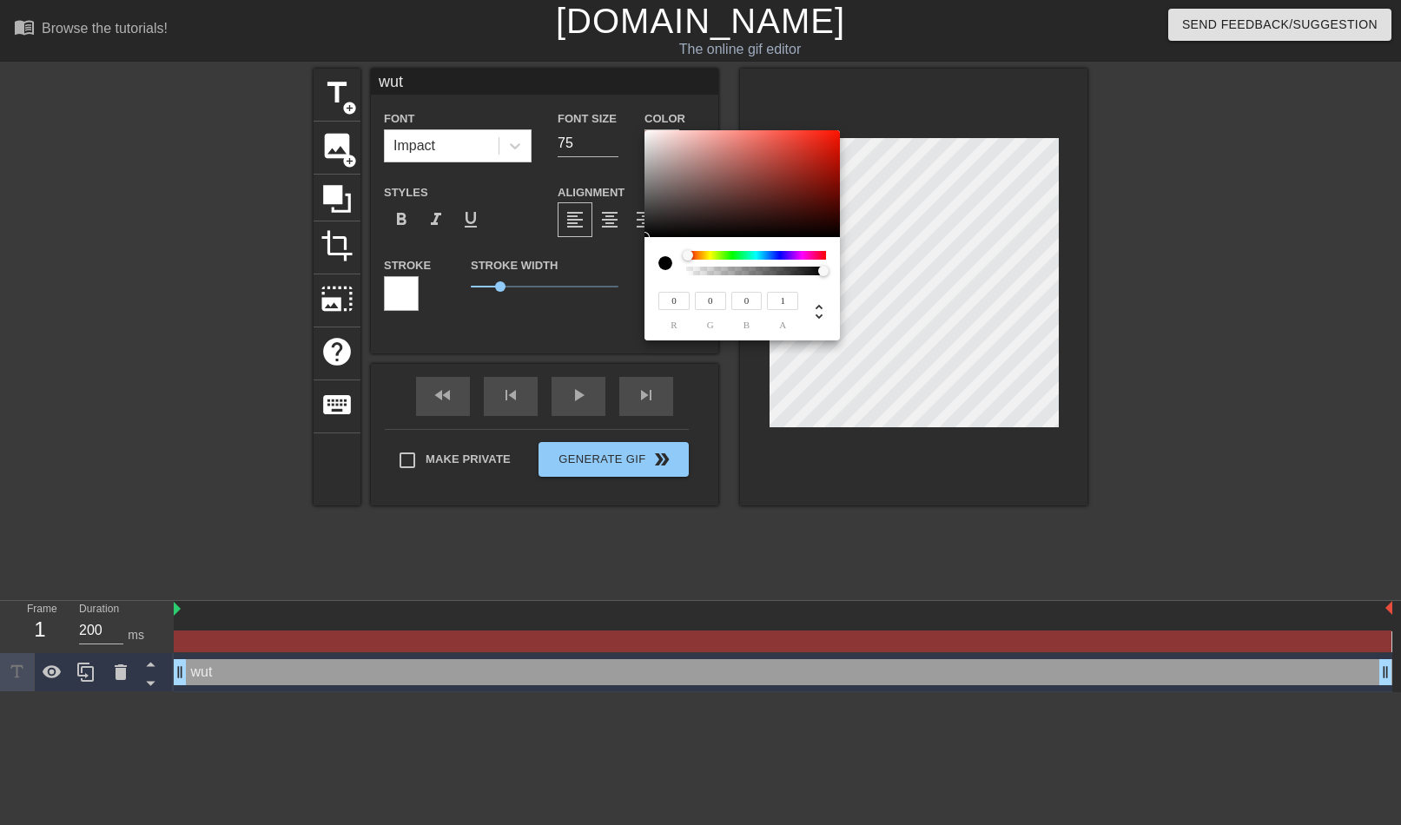
click at [641, 274] on div "0 r 0 g 0 b 1 a" at bounding box center [700, 412] width 1401 height 825
type input "97"
type input "66"
type input "64"
type input "128"
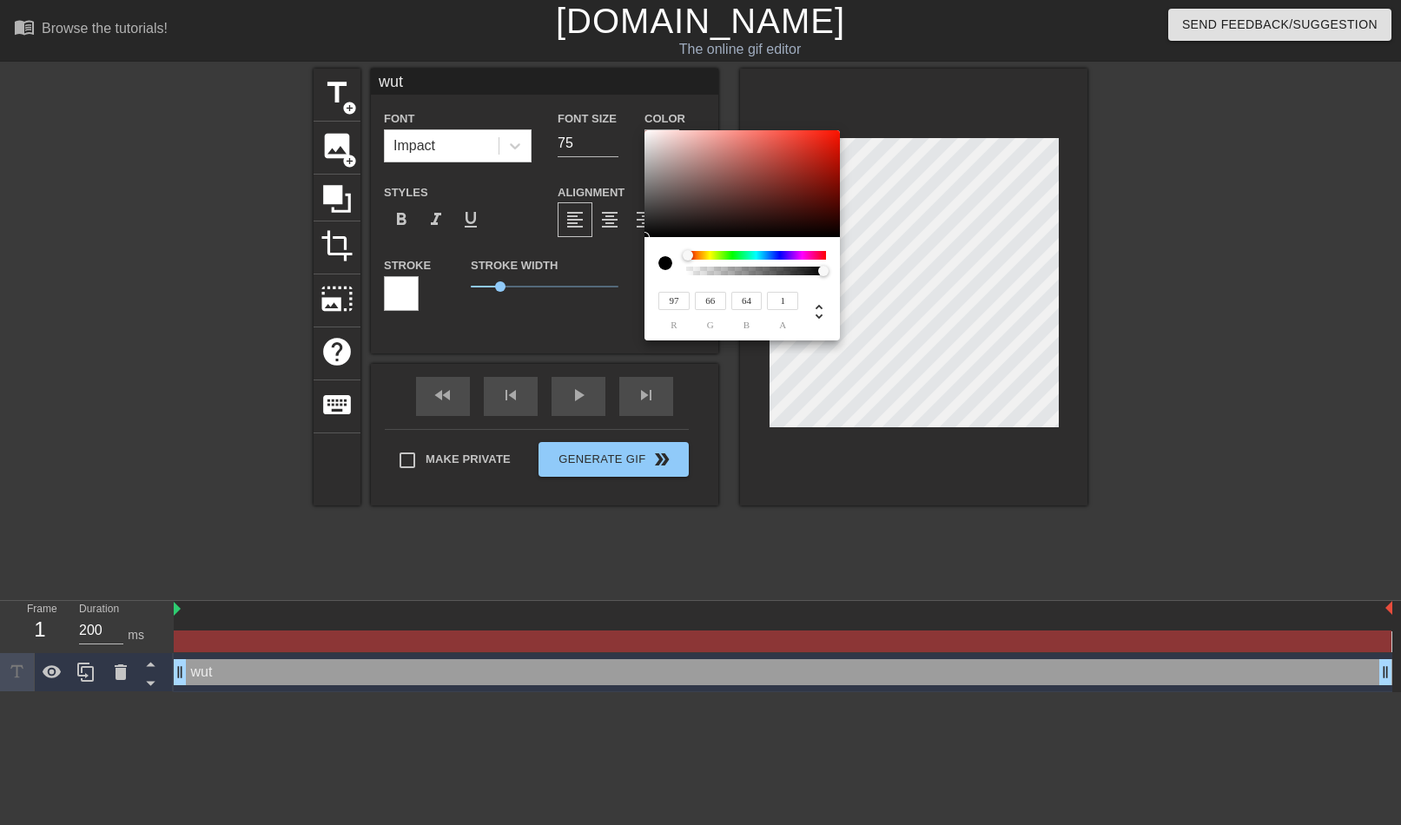
type input "97"
type input "95"
type input "159"
type input "133"
type input "132"
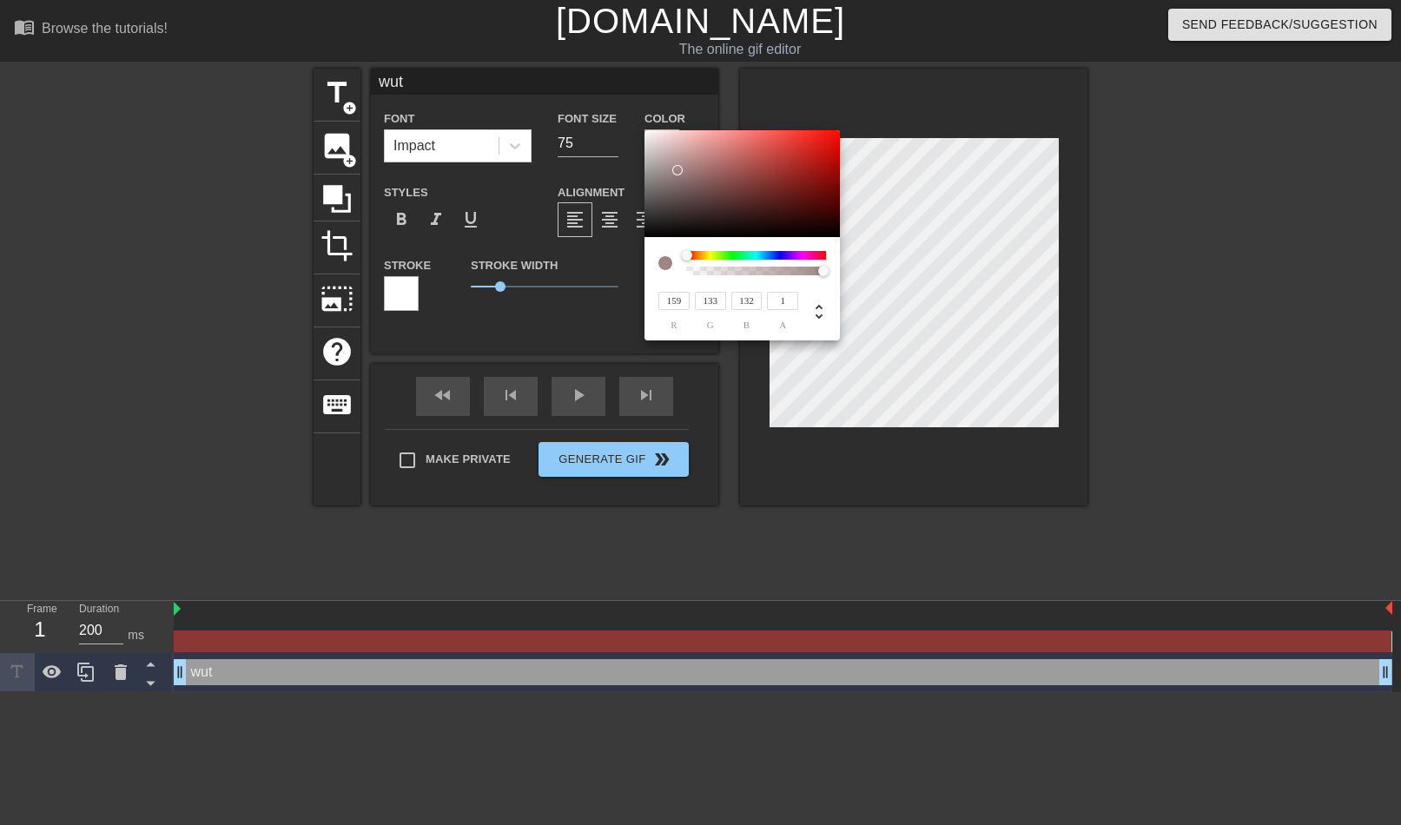
type input "180"
type input "161"
type input "207"
type input "198"
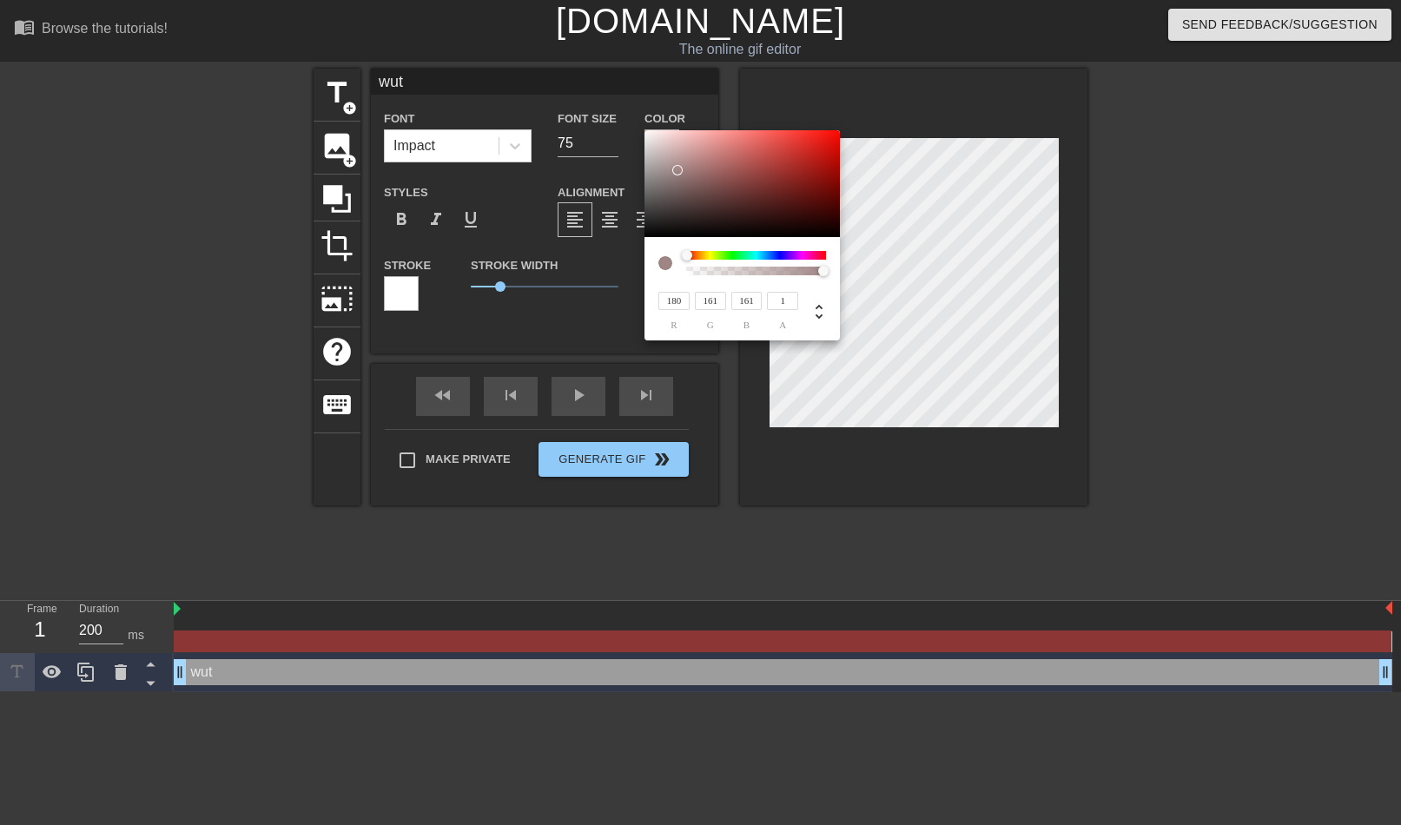
type input "198"
type input "217"
type input "214"
type input "225"
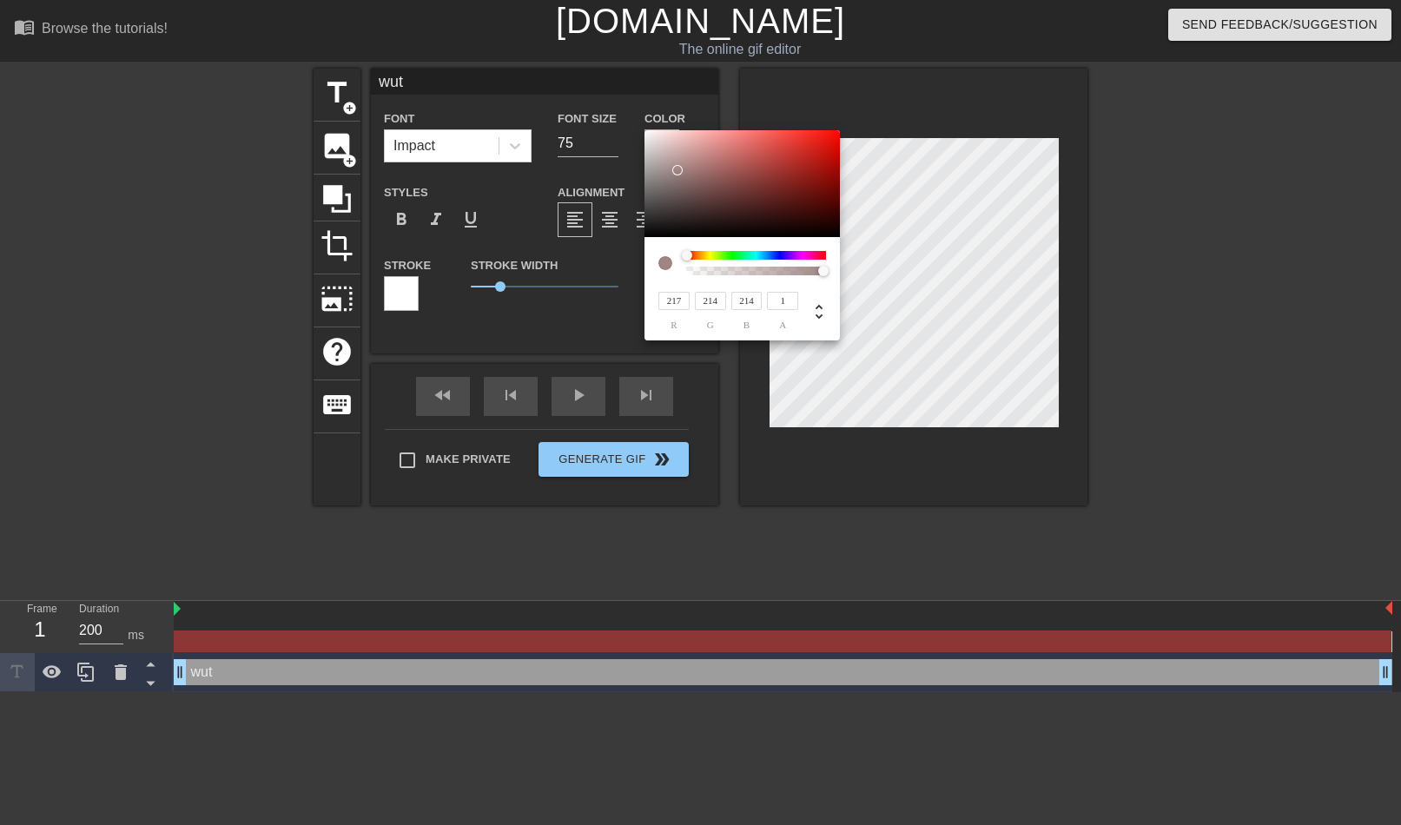
type input "225"
type input "248"
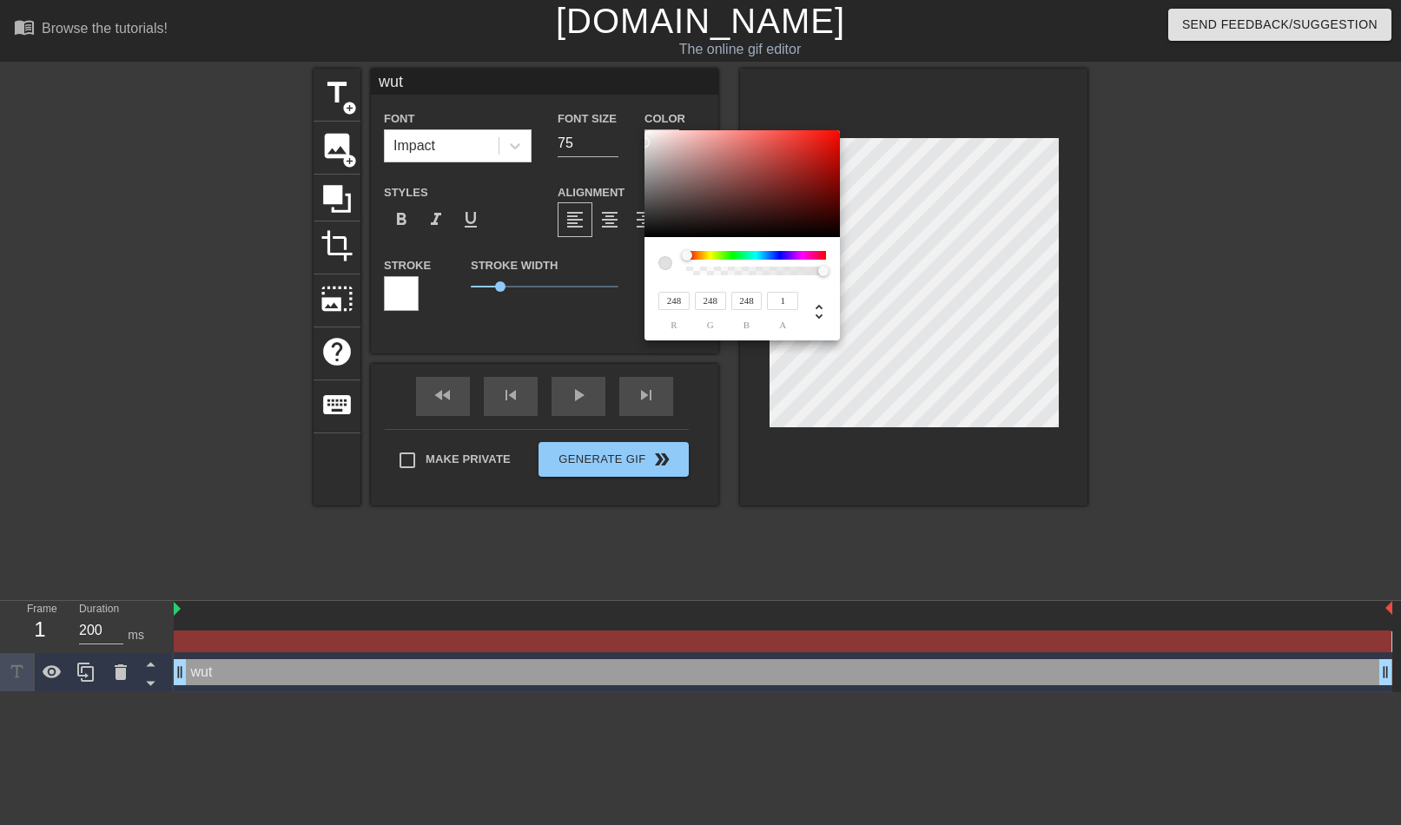
type input "255"
drag, startPoint x: 673, startPoint y: 168, endPoint x: 570, endPoint y: 96, distance: 126.0
click at [570, 96] on div "255 r 255 g 255 b 1 a" at bounding box center [700, 412] width 1401 height 825
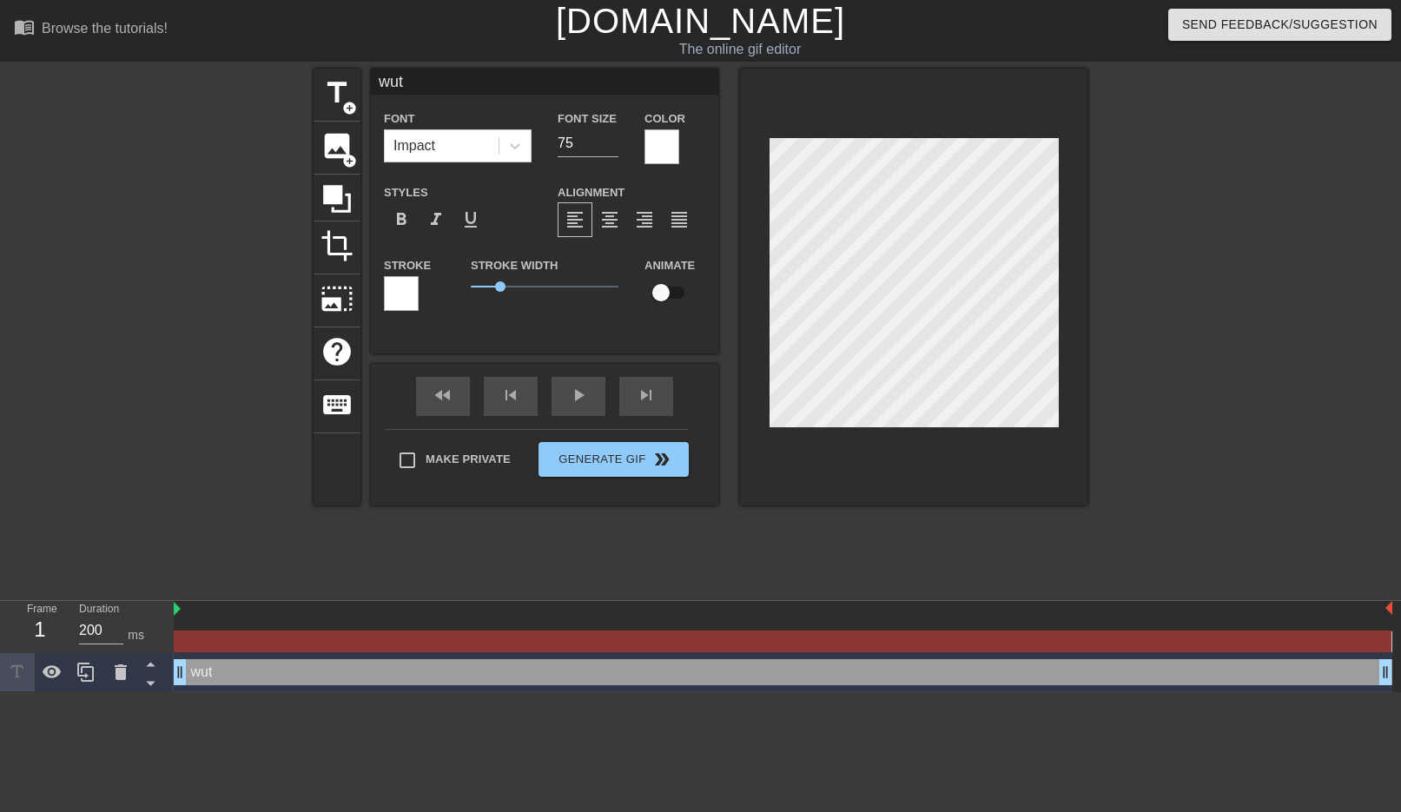
click at [401, 293] on div at bounding box center [401, 293] width 35 height 35
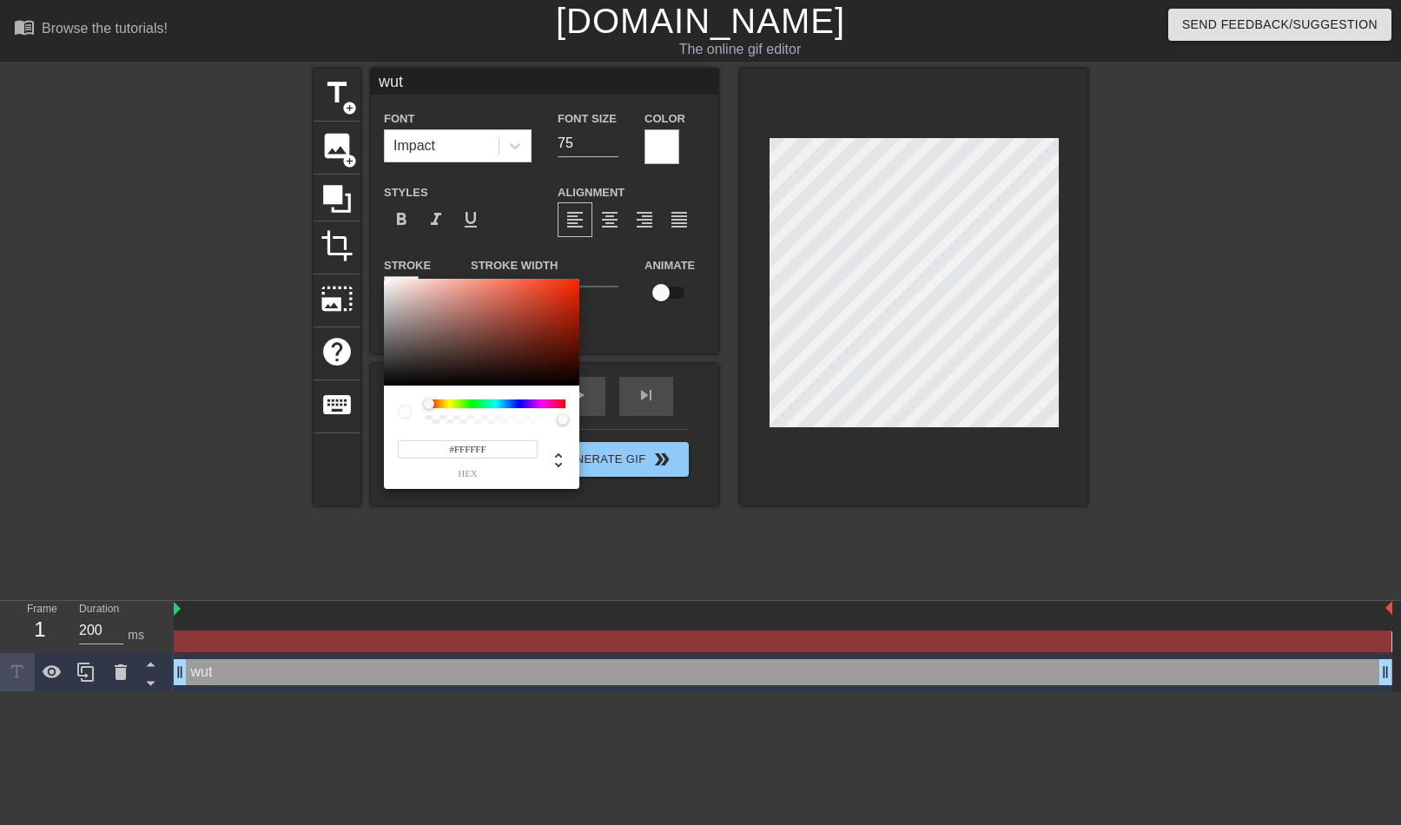
drag, startPoint x: 464, startPoint y: 399, endPoint x: 414, endPoint y: 341, distance: 75.7
click at [412, 395] on div "#FFFFFF hex" at bounding box center [481, 437] width 195 height 103
type input "#000000"
drag, startPoint x: 406, startPoint y: 343, endPoint x: 323, endPoint y: 427, distance: 117.9
click at [321, 429] on div "#000000 hex" at bounding box center [700, 412] width 1401 height 825
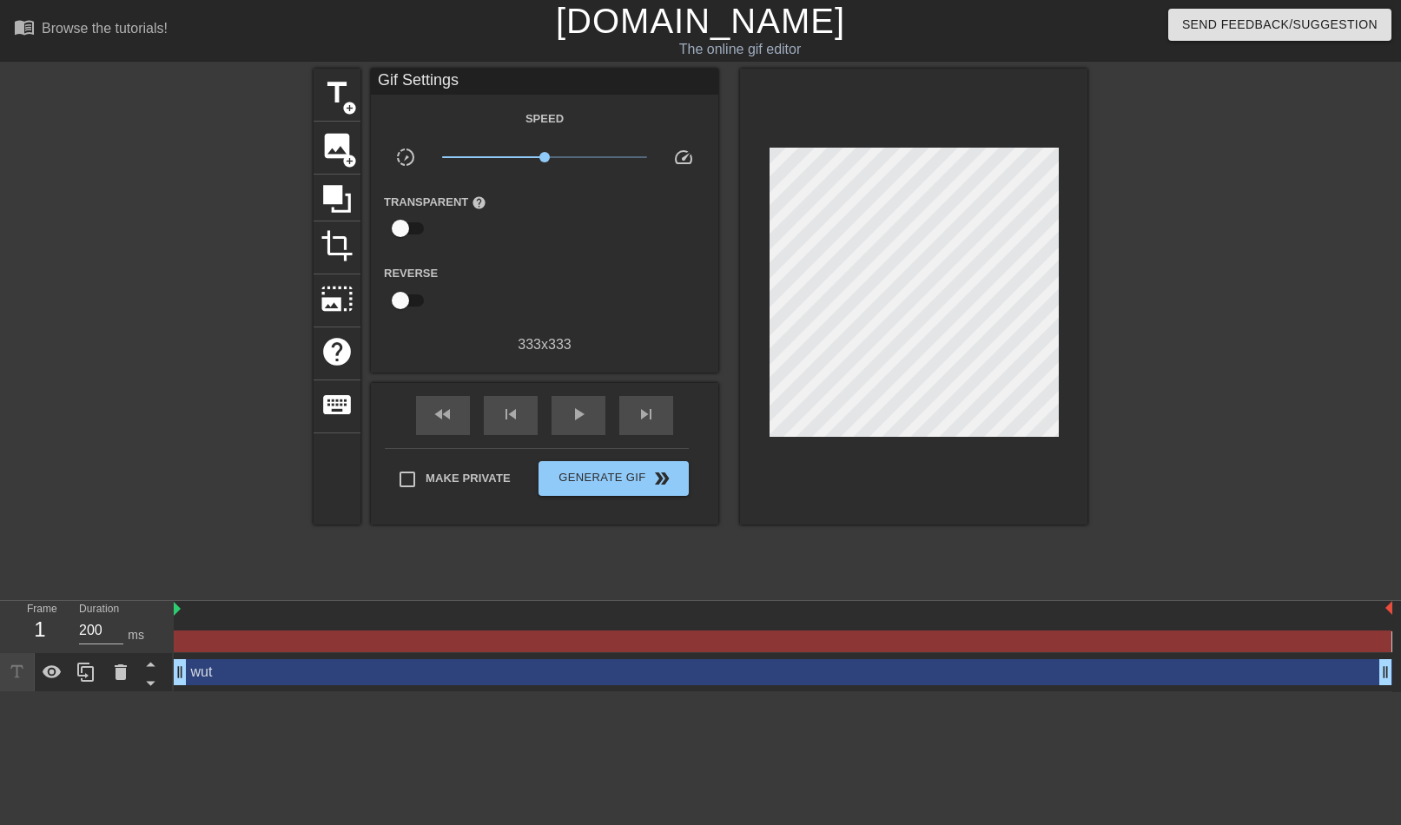
drag, startPoint x: 860, startPoint y: 526, endPoint x: 666, endPoint y: 361, distance: 254.5
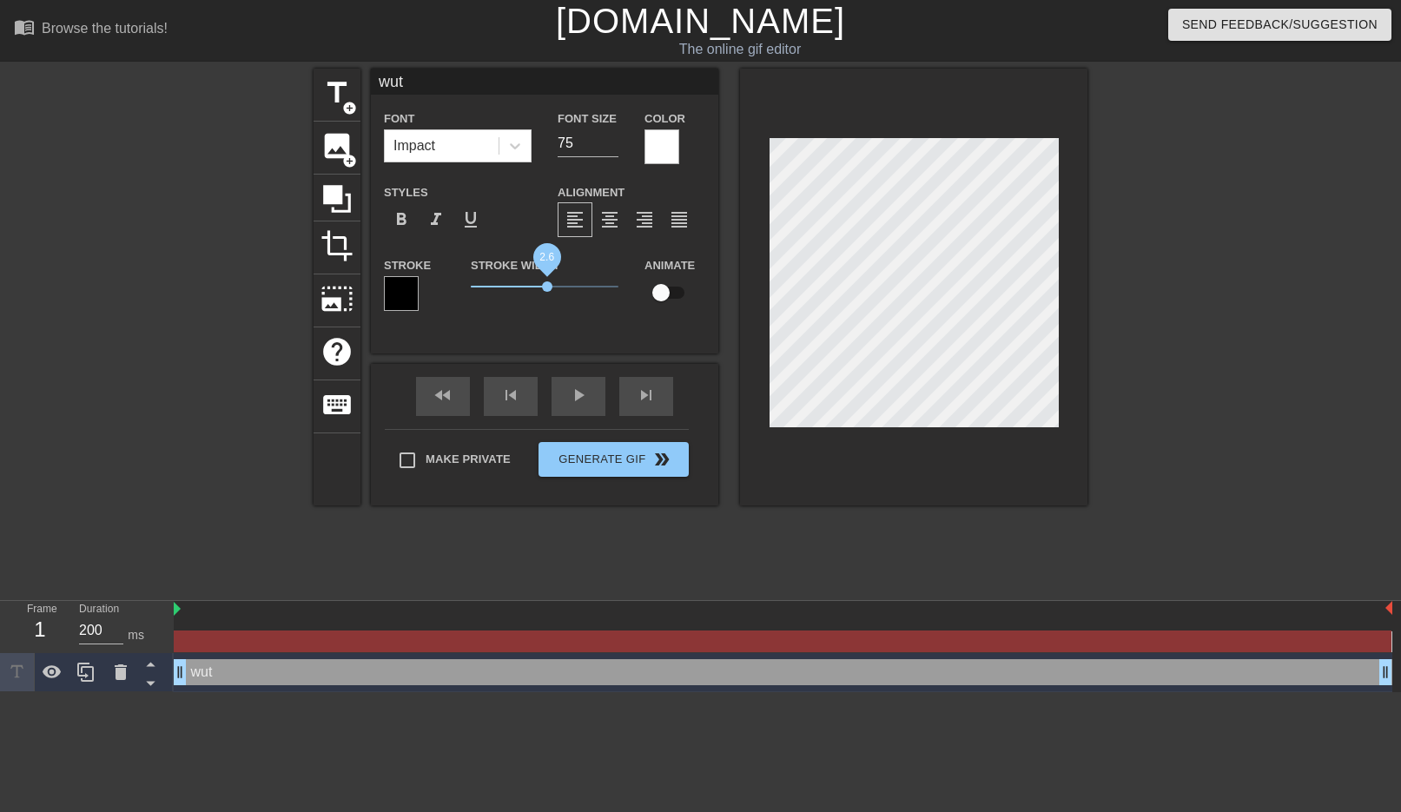
drag, startPoint x: 521, startPoint y: 285, endPoint x: 548, endPoint y: 286, distance: 26.9
click at [548, 286] on span "2.6" at bounding box center [545, 286] width 148 height 21
click at [403, 211] on span "format_bold" at bounding box center [401, 219] width 21 height 21
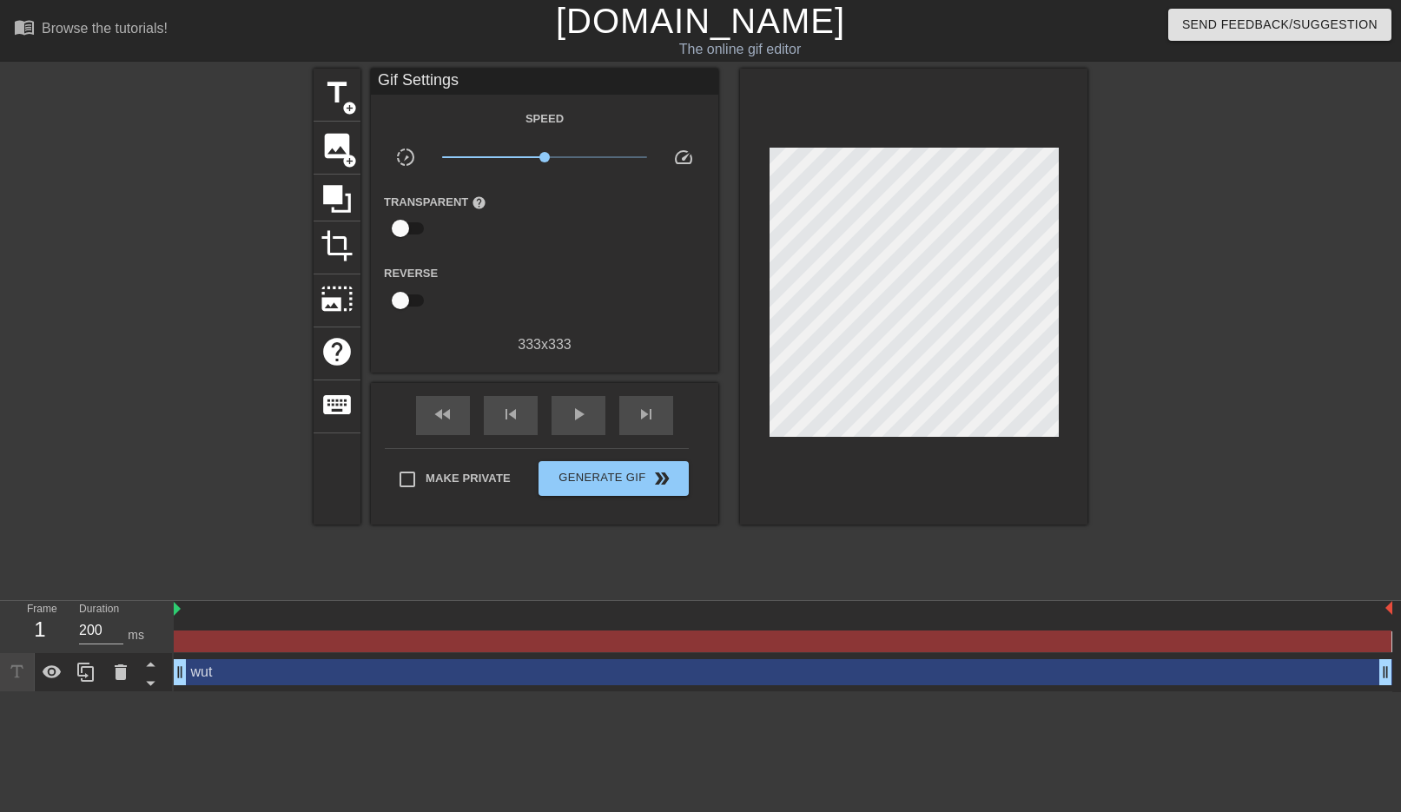
click at [1054, 559] on div "title add_circle image add_circle crop photo_size_select_large help keyboard Gi…" at bounding box center [701, 329] width 774 height 521
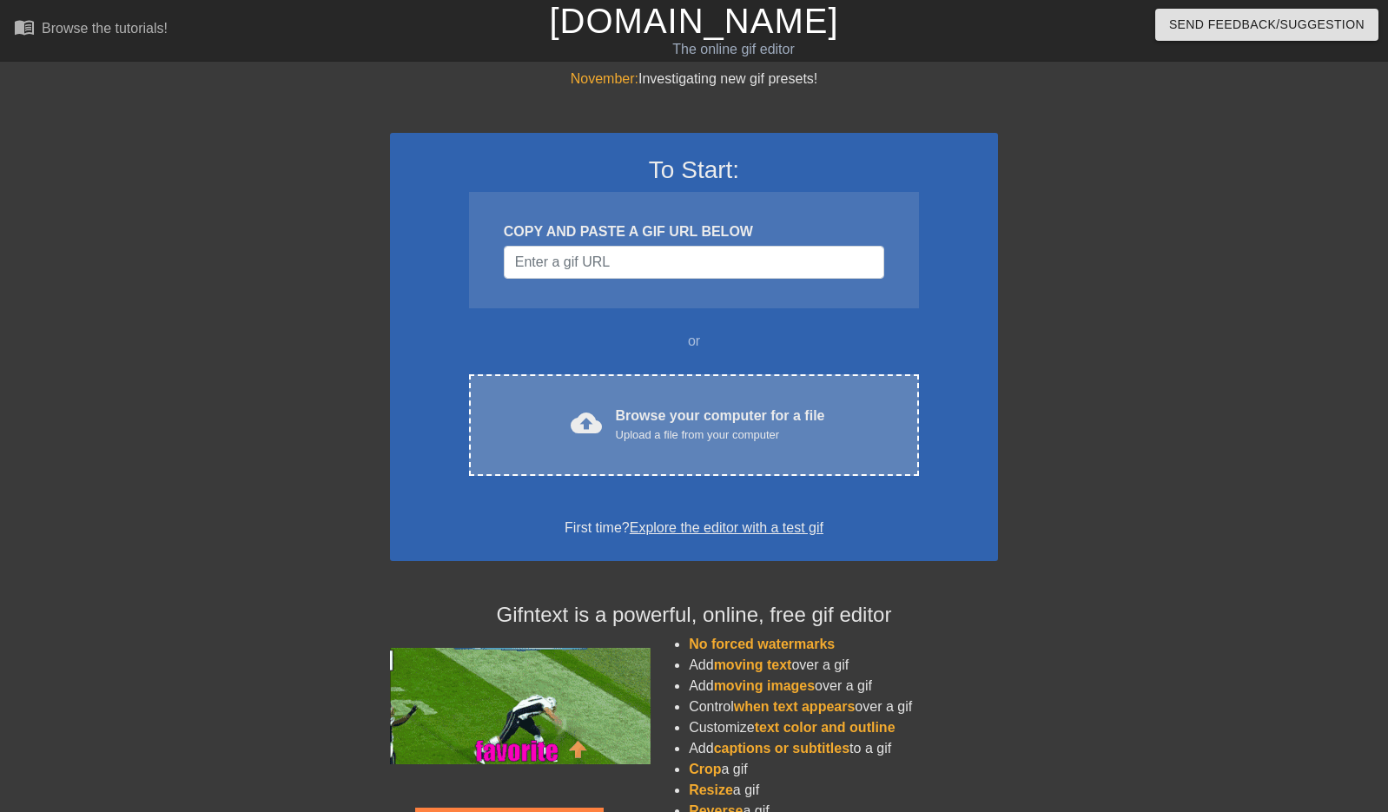
click at [727, 435] on div "Upload a file from your computer" at bounding box center [720, 434] width 209 height 17
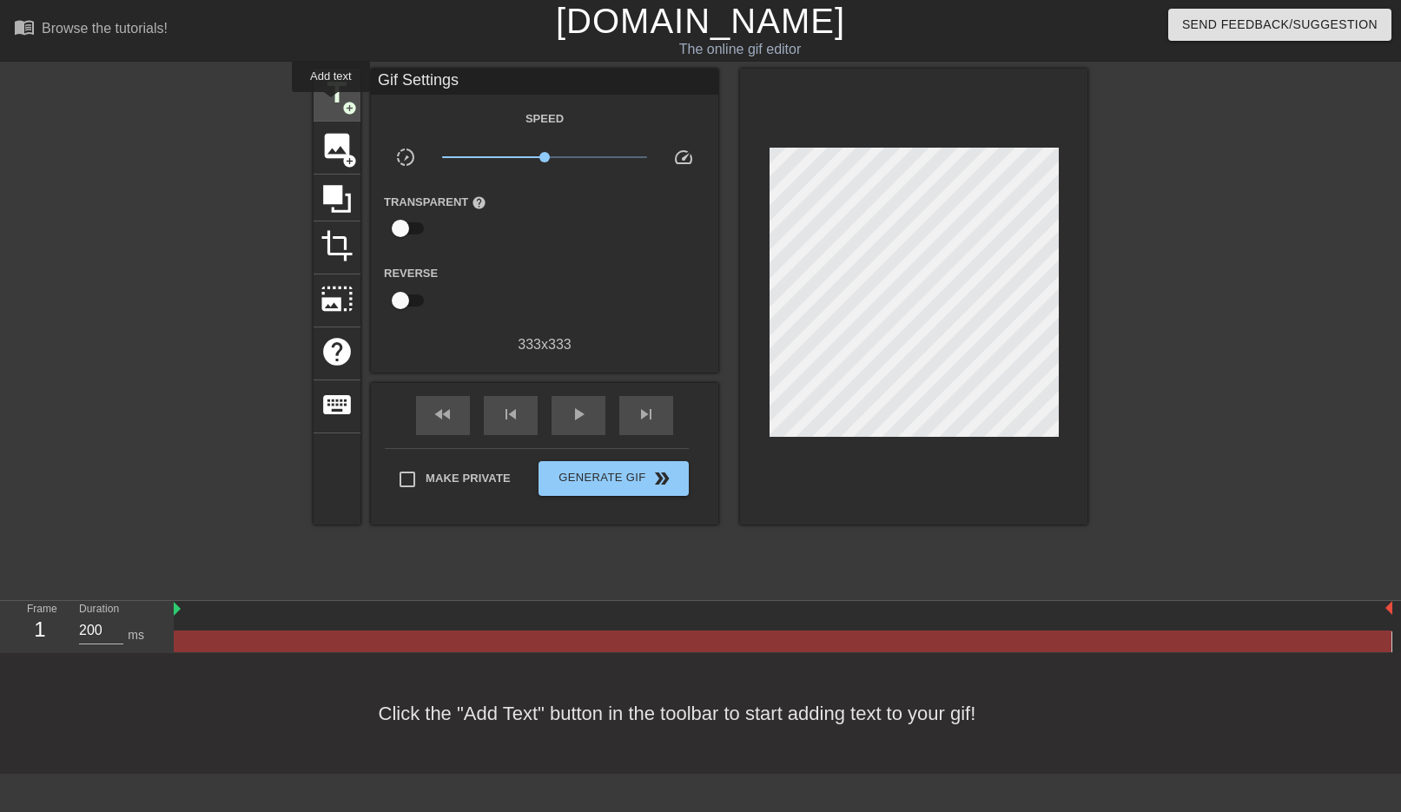
click at [334, 101] on span "title" at bounding box center [336, 92] width 33 height 33
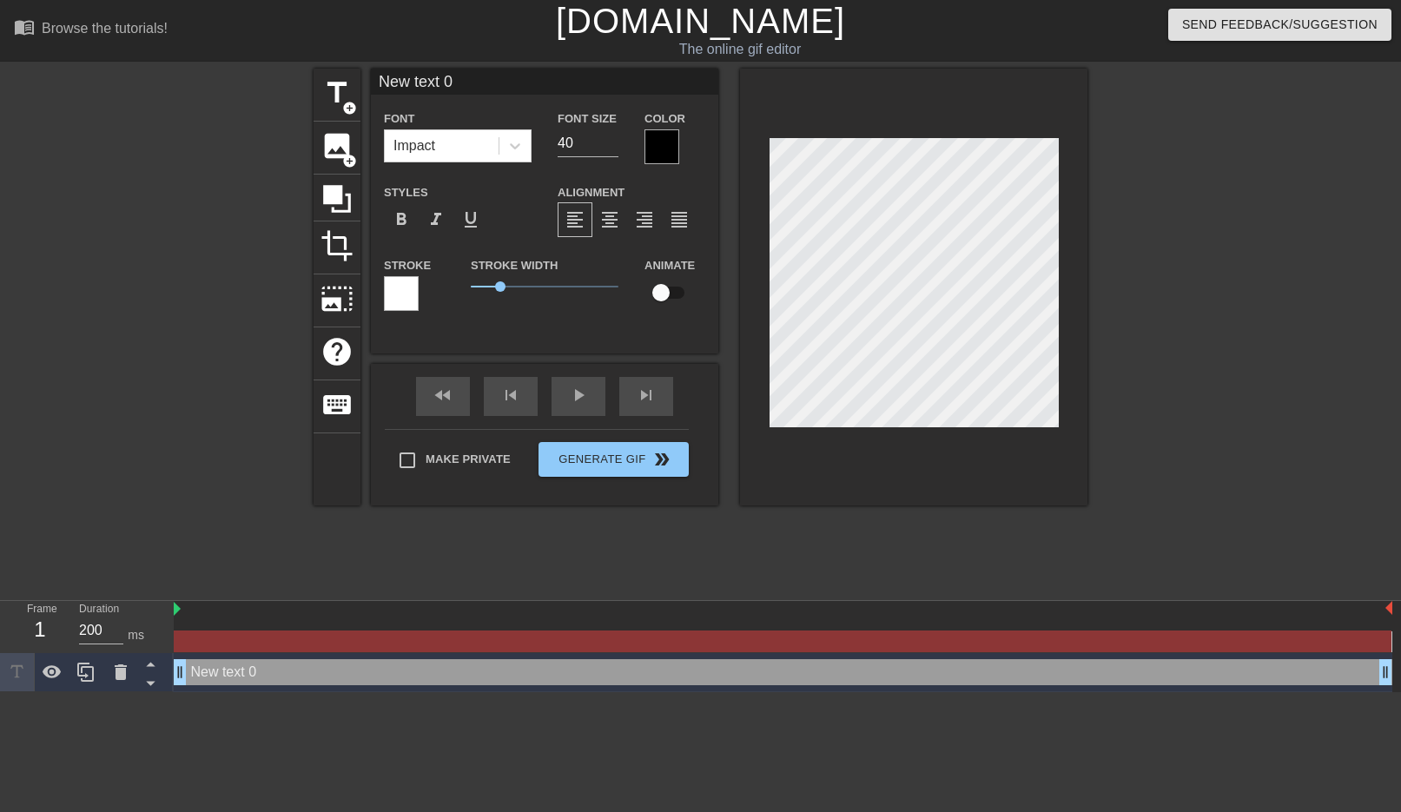
type input "w"
type textarea "w"
type input "wu"
type textarea "wut"
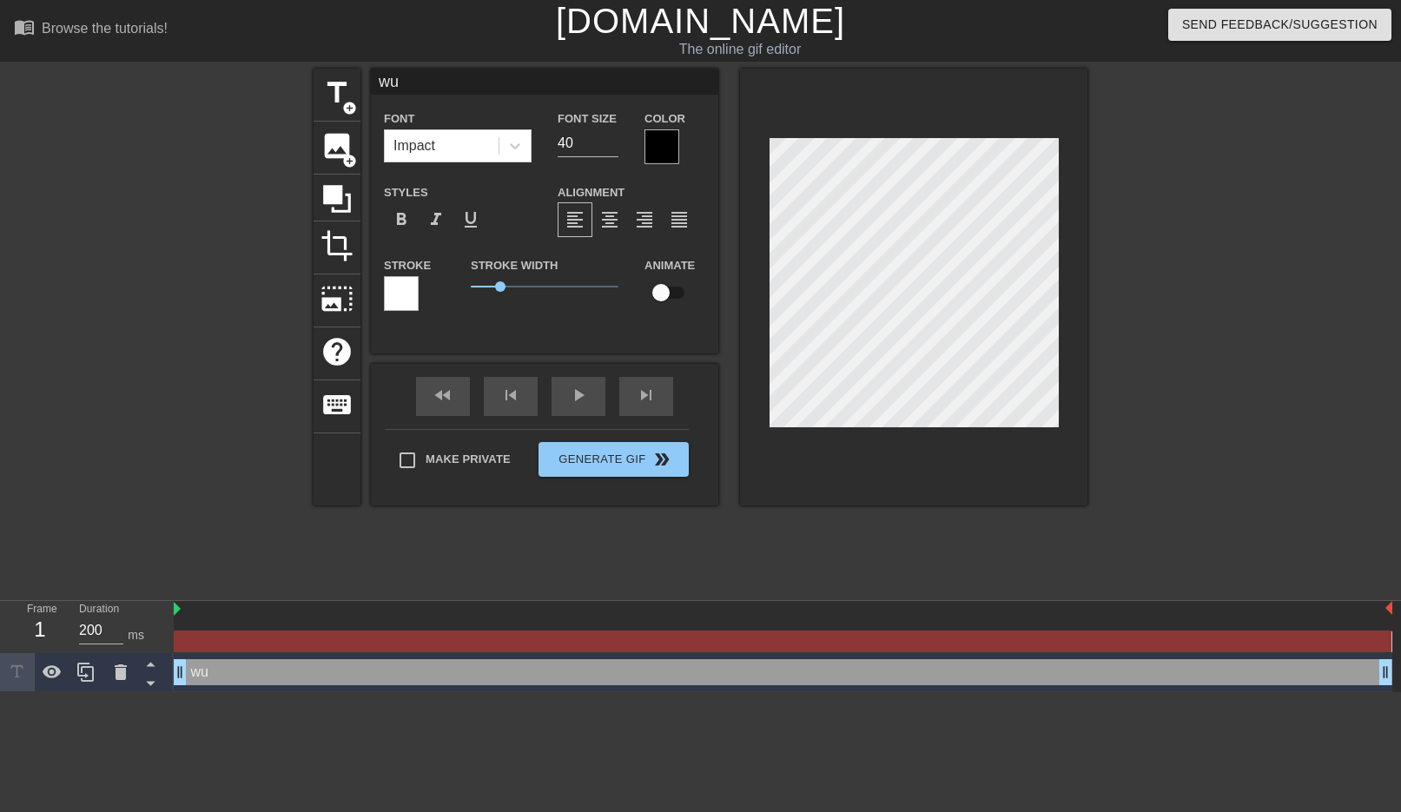
type input "wut"
type textarea "wut"
drag, startPoint x: 591, startPoint y: 142, endPoint x: 529, endPoint y: 136, distance: 62.0
click at [528, 136] on div "Font Impact Font Size 40 Color" at bounding box center [544, 136] width 347 height 56
type input "75"
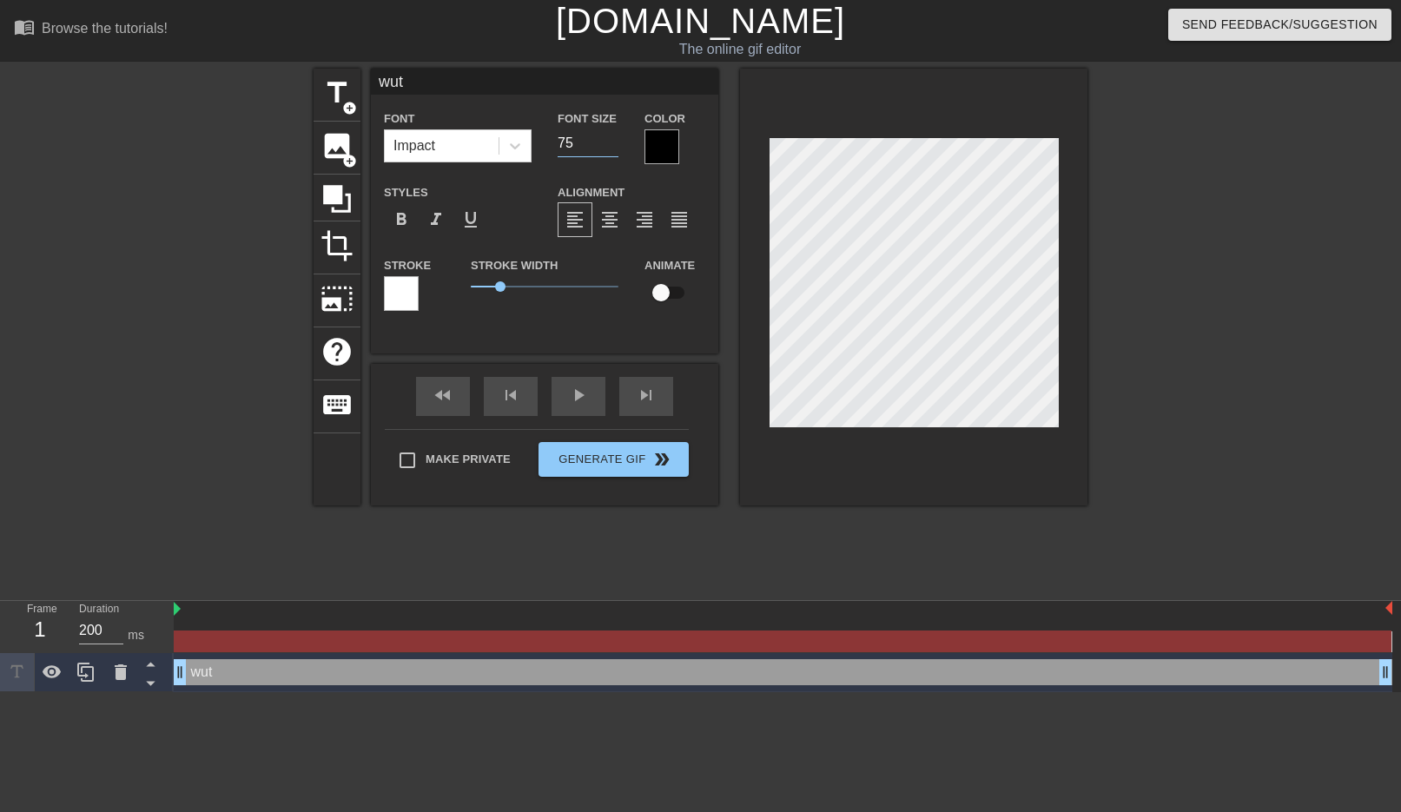
click at [653, 137] on div at bounding box center [661, 146] width 35 height 35
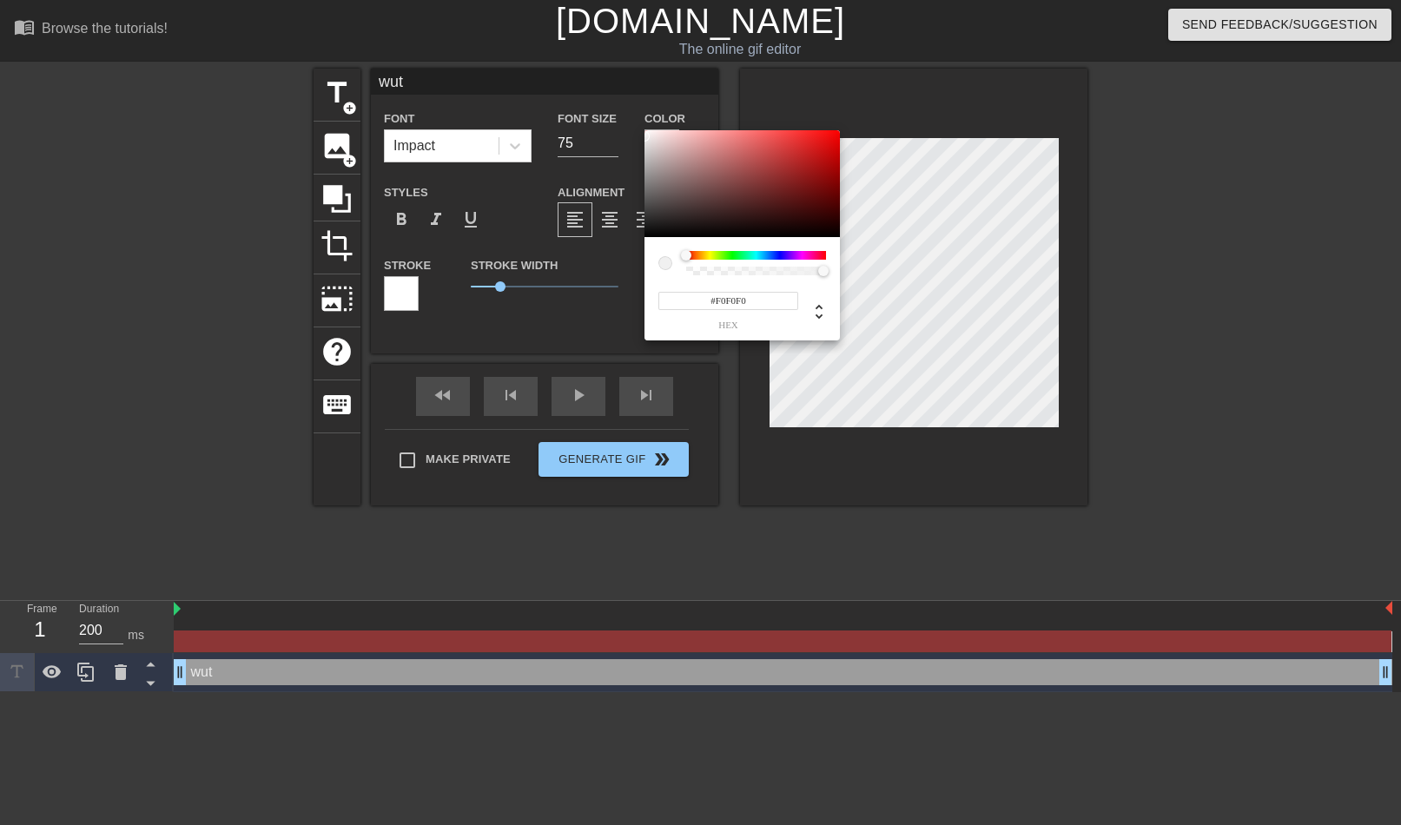
type input "#FFFFFF"
drag, startPoint x: 662, startPoint y: 182, endPoint x: 585, endPoint y: 80, distance: 127.2
click at [586, 80] on div "#FFFFFF hex" at bounding box center [700, 412] width 1401 height 825
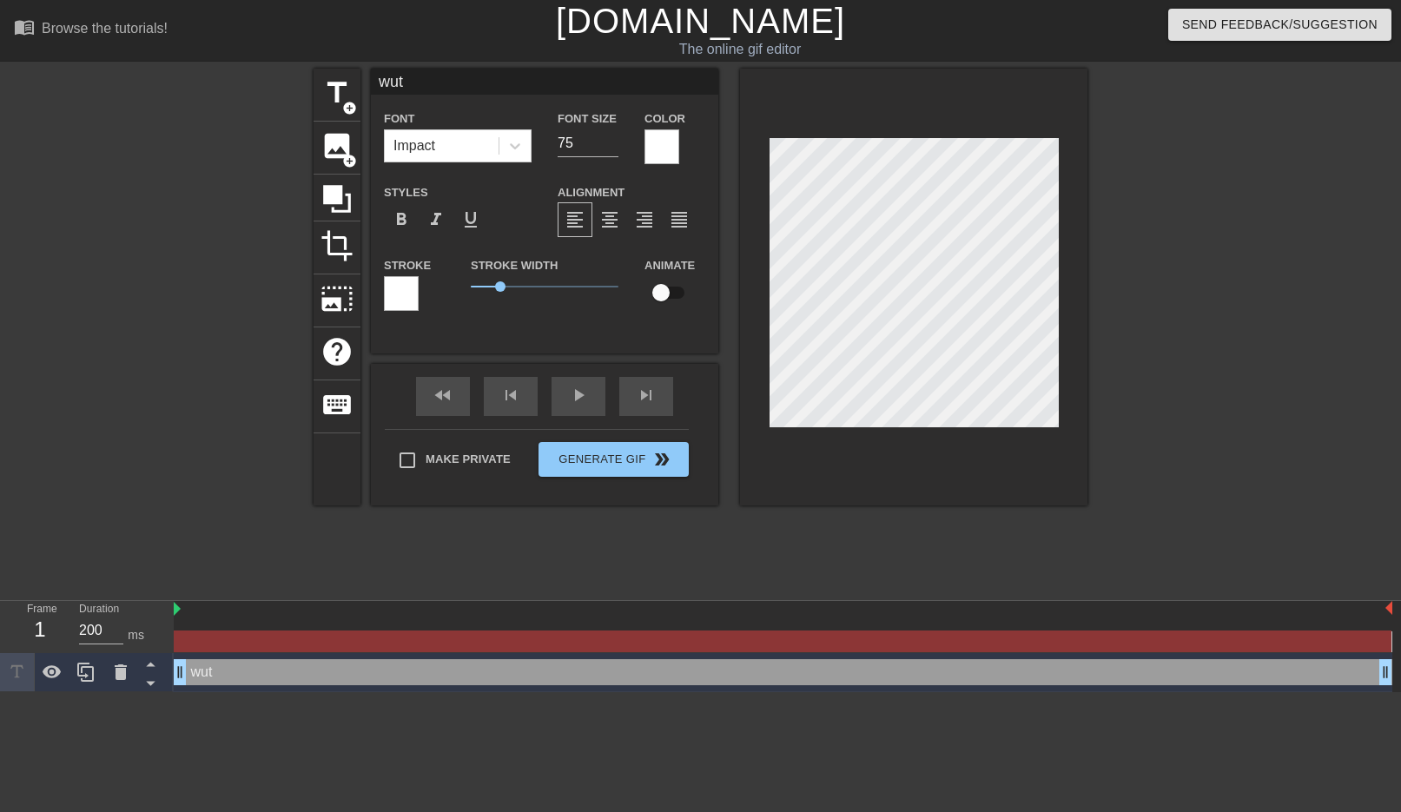
click at [403, 301] on div at bounding box center [401, 293] width 35 height 35
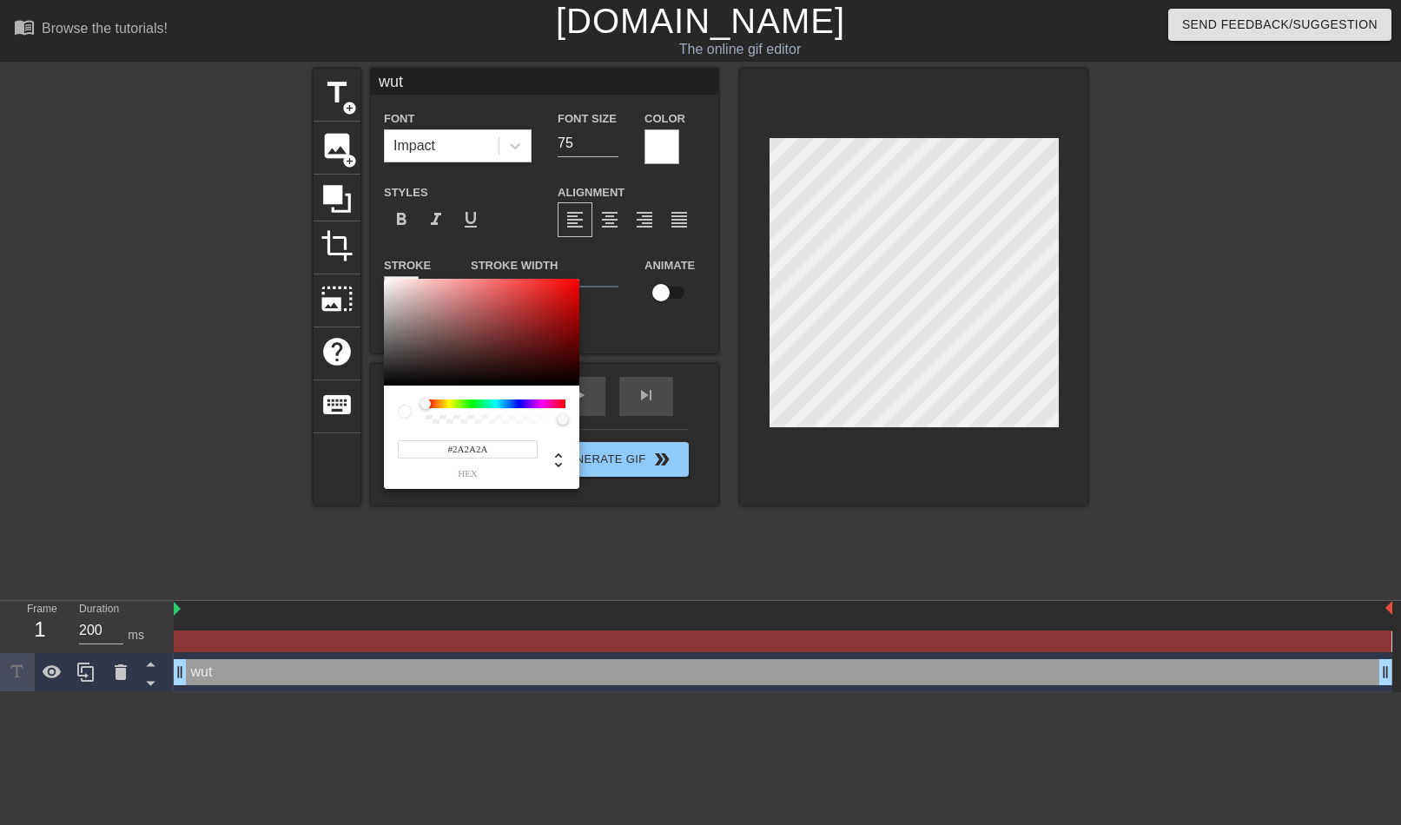
type input "#000000"
drag, startPoint x: 400, startPoint y: 344, endPoint x: 340, endPoint y: 416, distance: 93.7
click at [331, 430] on div "#000000 hex" at bounding box center [700, 412] width 1401 height 825
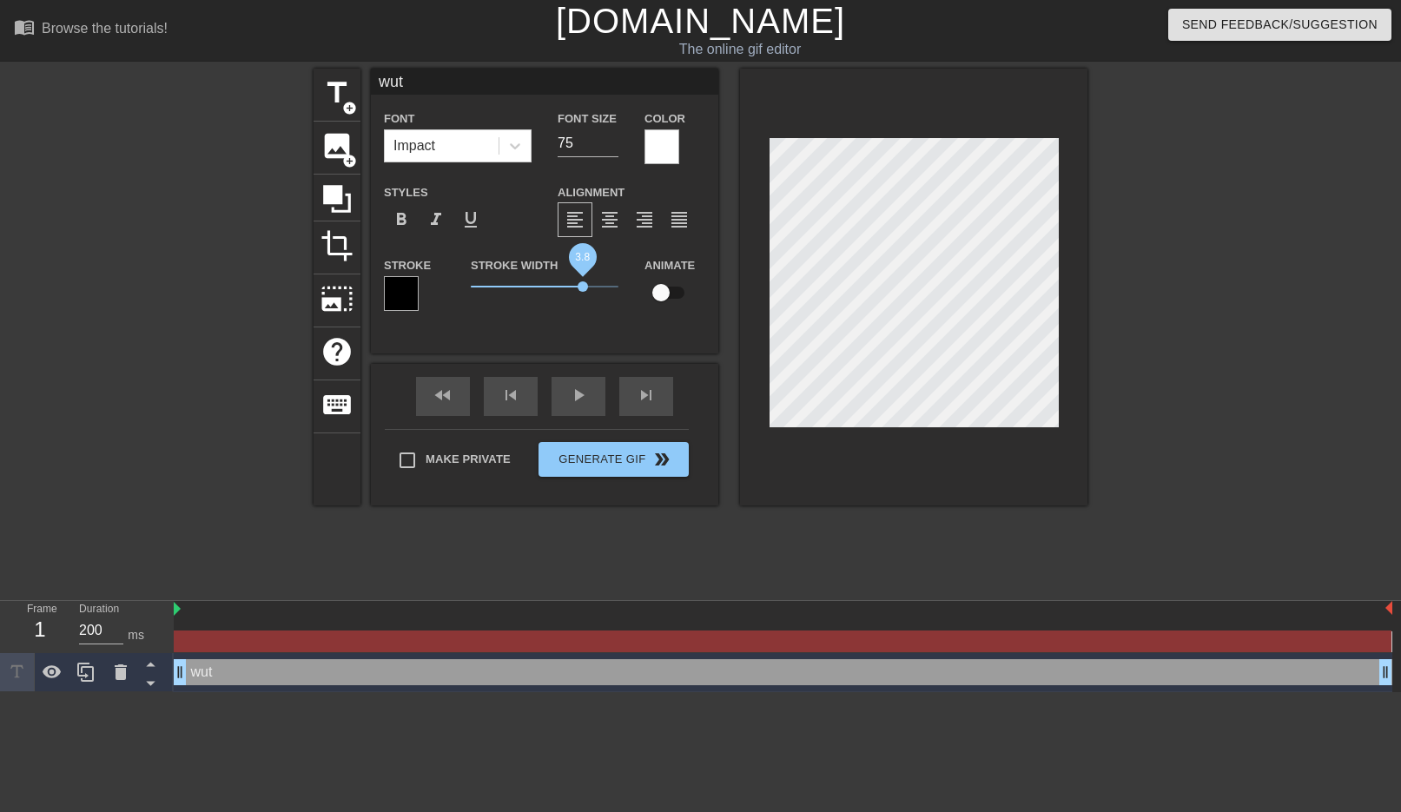
drag, startPoint x: 515, startPoint y: 292, endPoint x: 584, endPoint y: 288, distance: 68.7
click at [584, 288] on span "3.8" at bounding box center [545, 286] width 148 height 21
drag, startPoint x: 659, startPoint y: 283, endPoint x: 667, endPoint y: 289, distance: 9.9
click at [665, 288] on input "checkbox" at bounding box center [660, 292] width 99 height 33
checkbox input "true"
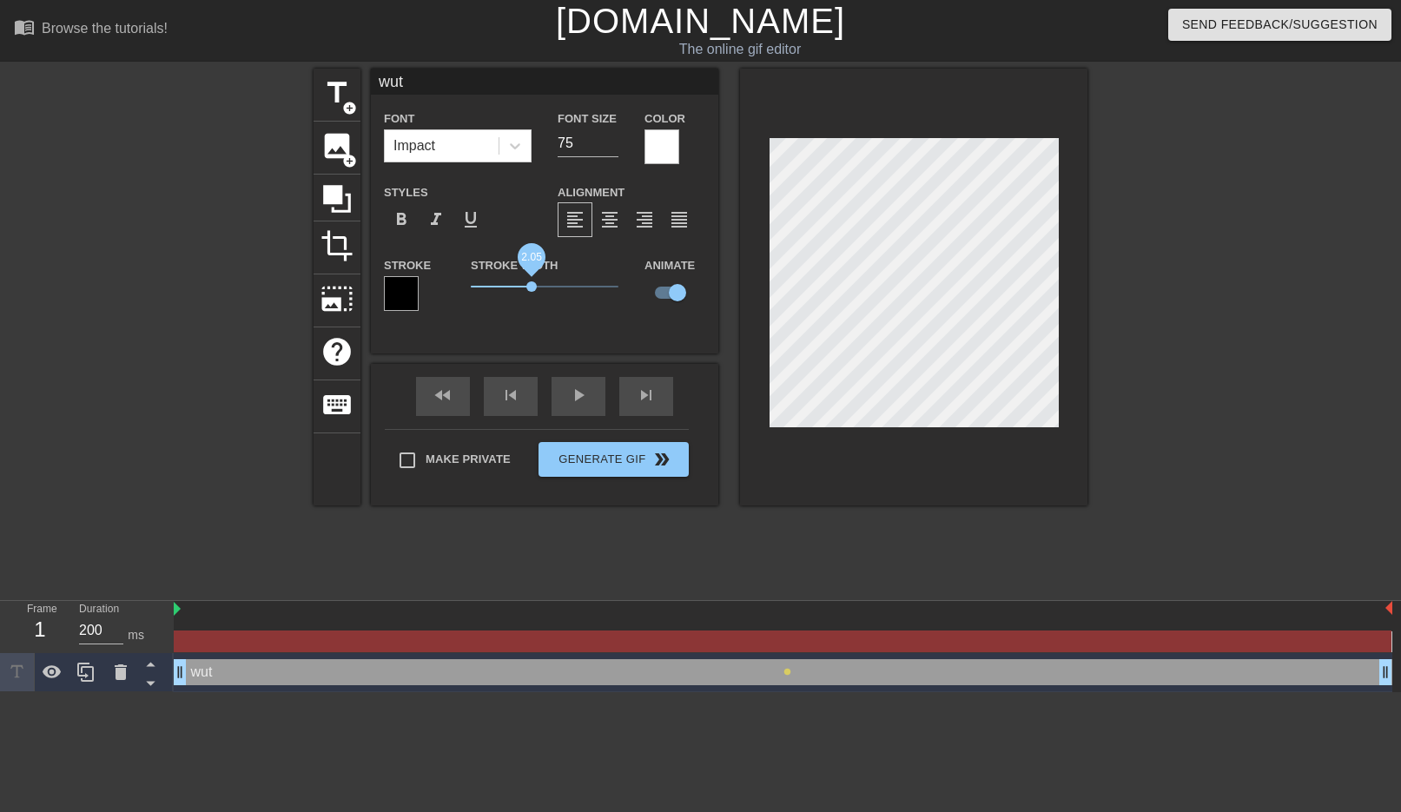
drag, startPoint x: 584, startPoint y: 288, endPoint x: 532, endPoint y: 294, distance: 52.4
click at [532, 292] on span "2.05" at bounding box center [531, 286] width 10 height 10
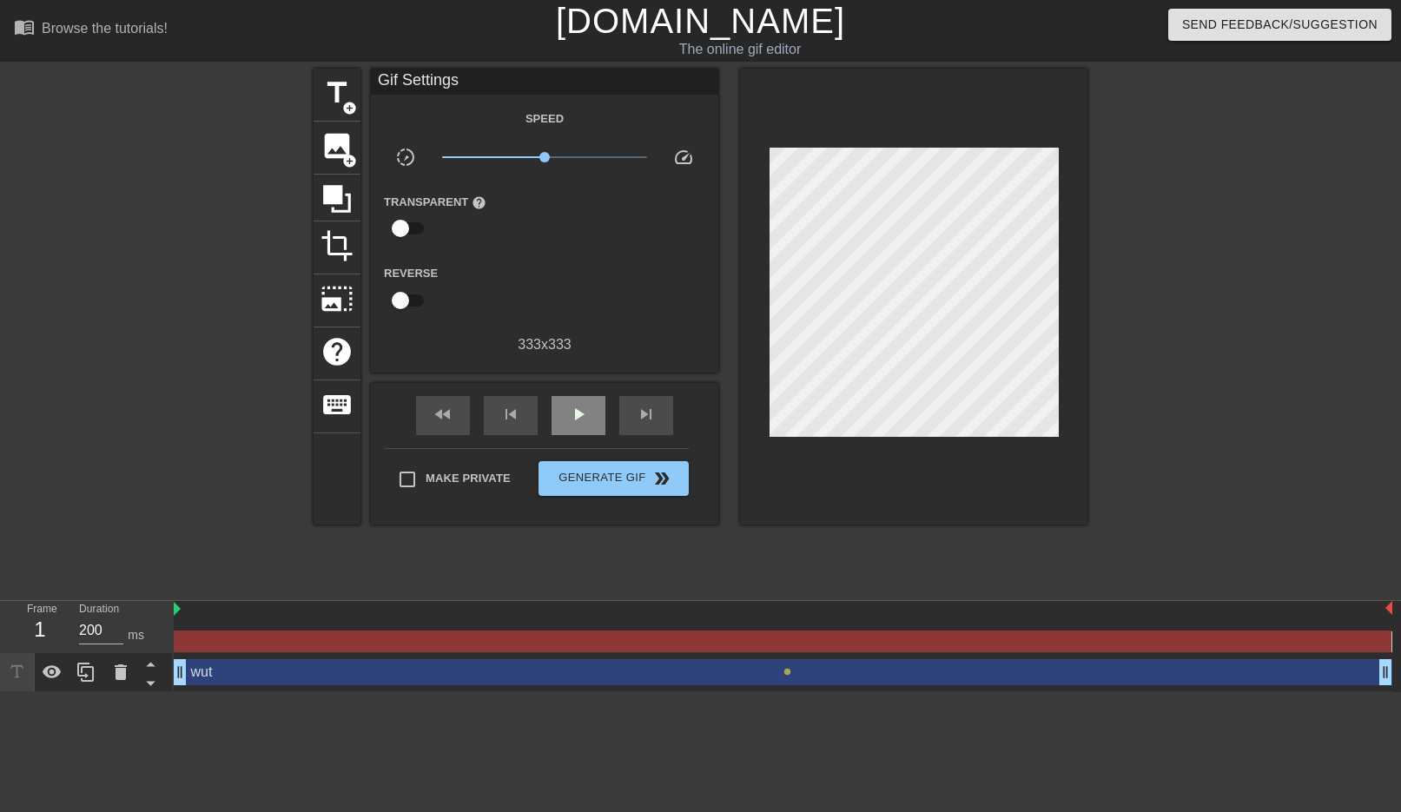
click at [583, 389] on div "fast_rewind skip_previous play_arrow skip_next" at bounding box center [544, 415] width 283 height 65
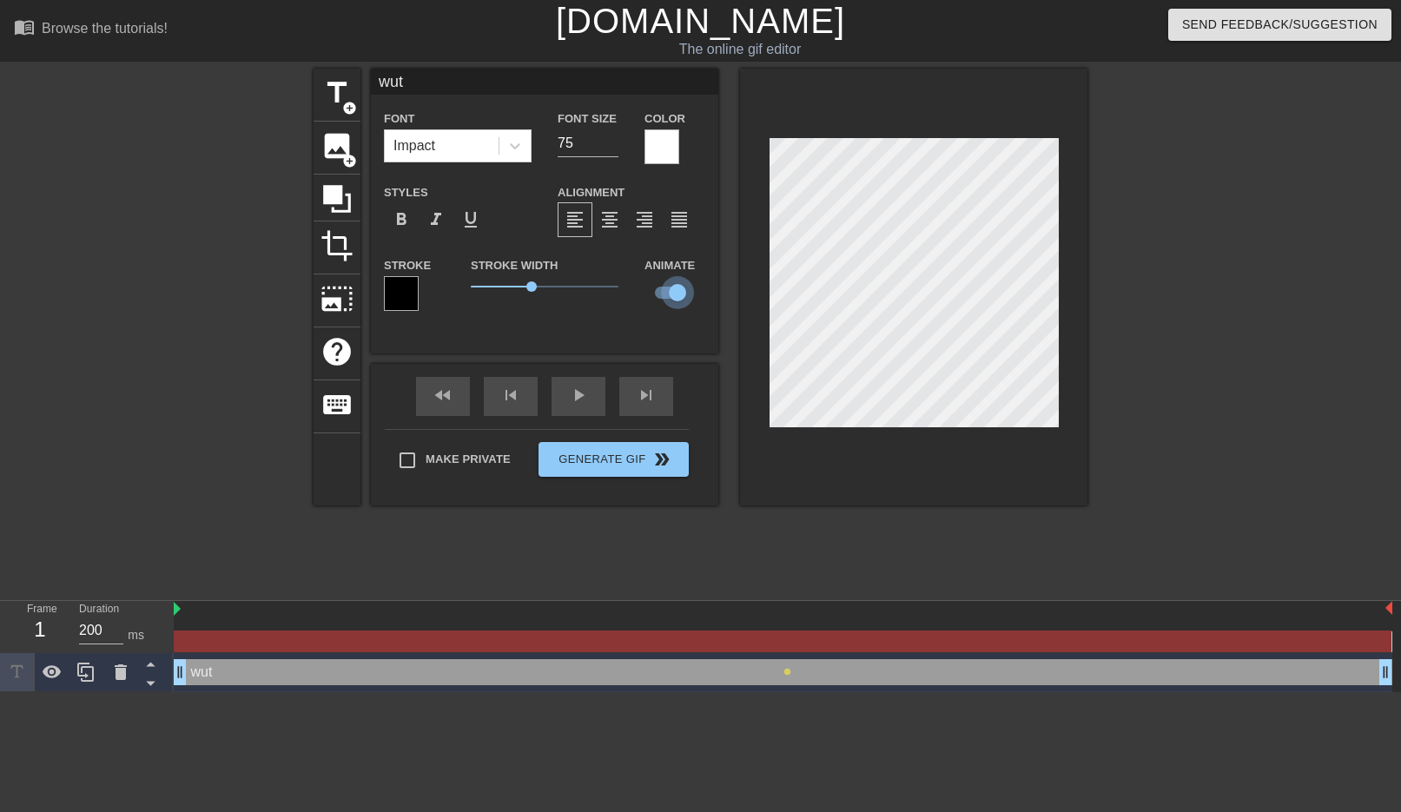
click at [669, 292] on input "checkbox" at bounding box center [677, 292] width 99 height 33
click at [669, 292] on input "checkbox" at bounding box center [660, 292] width 99 height 33
checkbox input "true"
click at [599, 453] on div "Make Private Generate Gif double_arrow" at bounding box center [537, 463] width 304 height 69
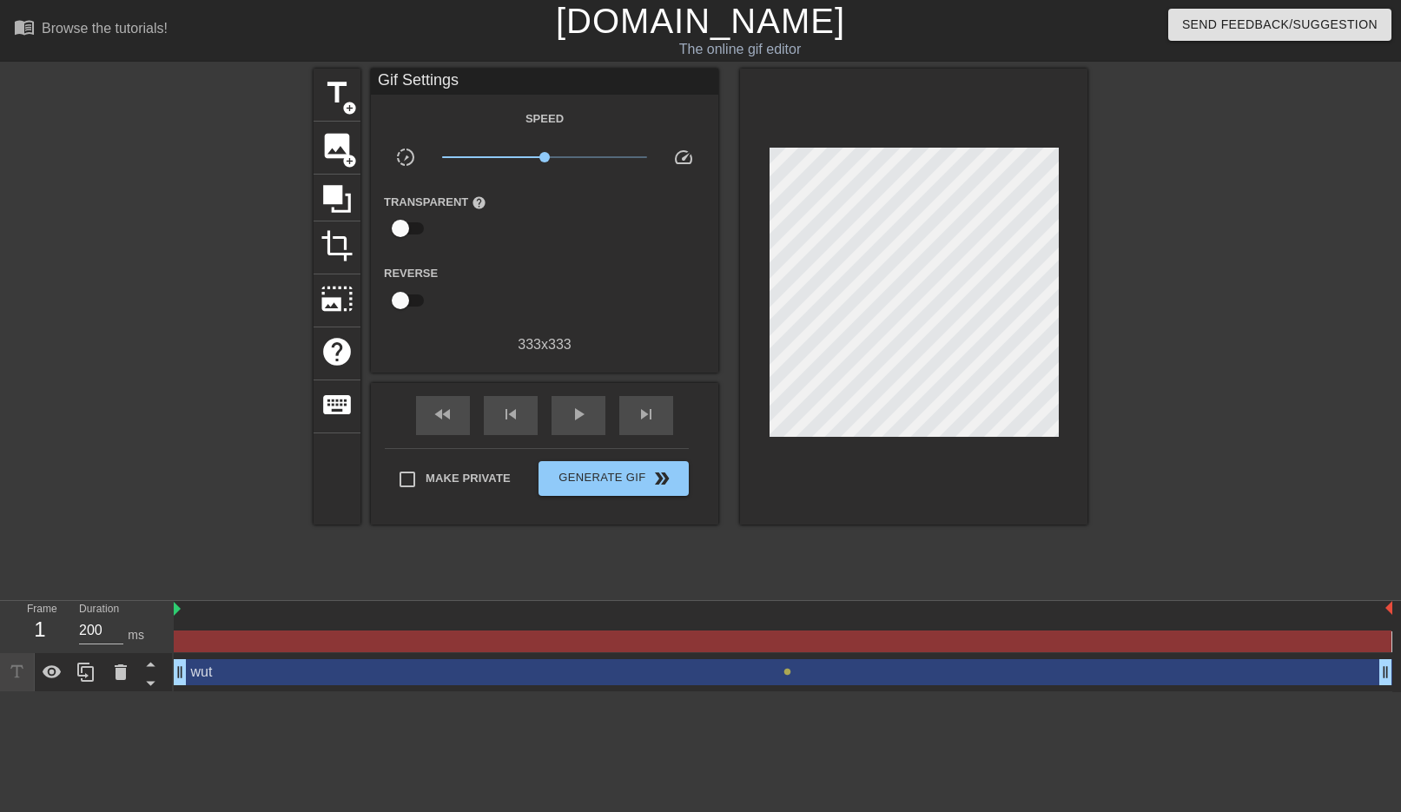
click at [232, 676] on div "wut drag_handle drag_handle" at bounding box center [783, 672] width 1219 height 26
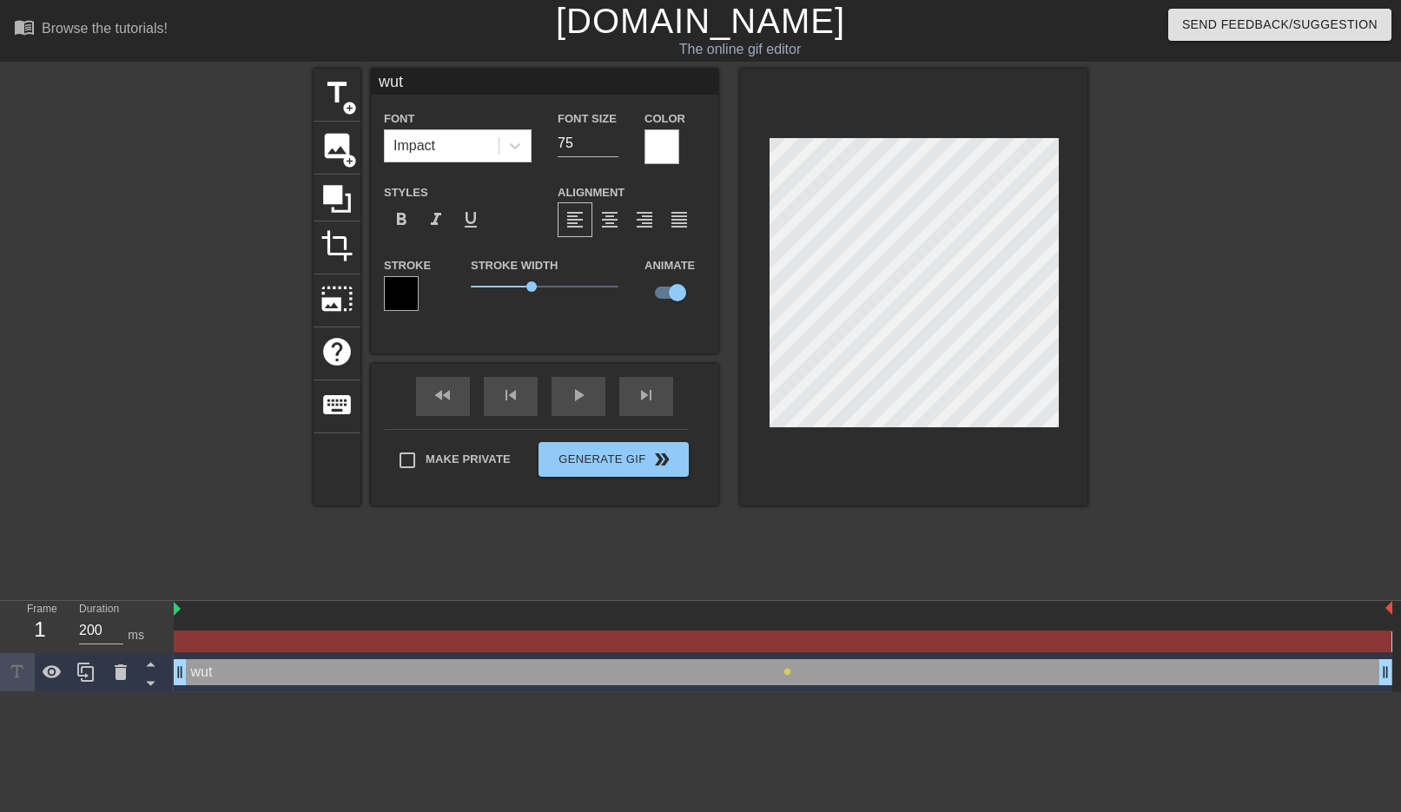
click at [243, 675] on div "wut drag_handle drag_handle" at bounding box center [783, 672] width 1219 height 26
drag, startPoint x: 536, startPoint y: 284, endPoint x: 545, endPoint y: 286, distance: 9.7
click at [545, 286] on span "2.55" at bounding box center [545, 286] width 148 height 21
click at [400, 217] on span "format_bold" at bounding box center [401, 219] width 21 height 21
click at [676, 287] on input "checkbox" at bounding box center [677, 292] width 99 height 33
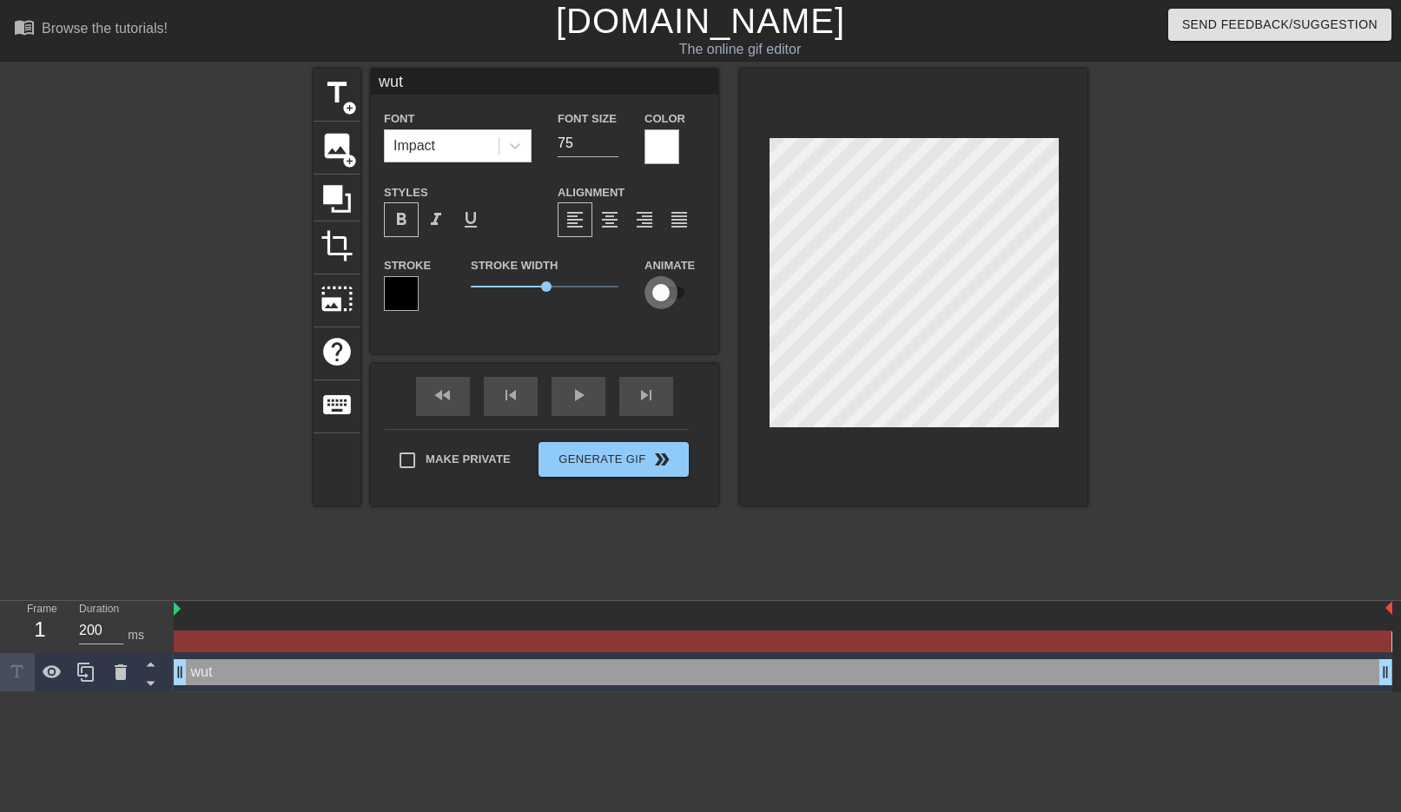
click at [671, 296] on input "checkbox" at bounding box center [660, 292] width 99 height 33
checkbox input "true"
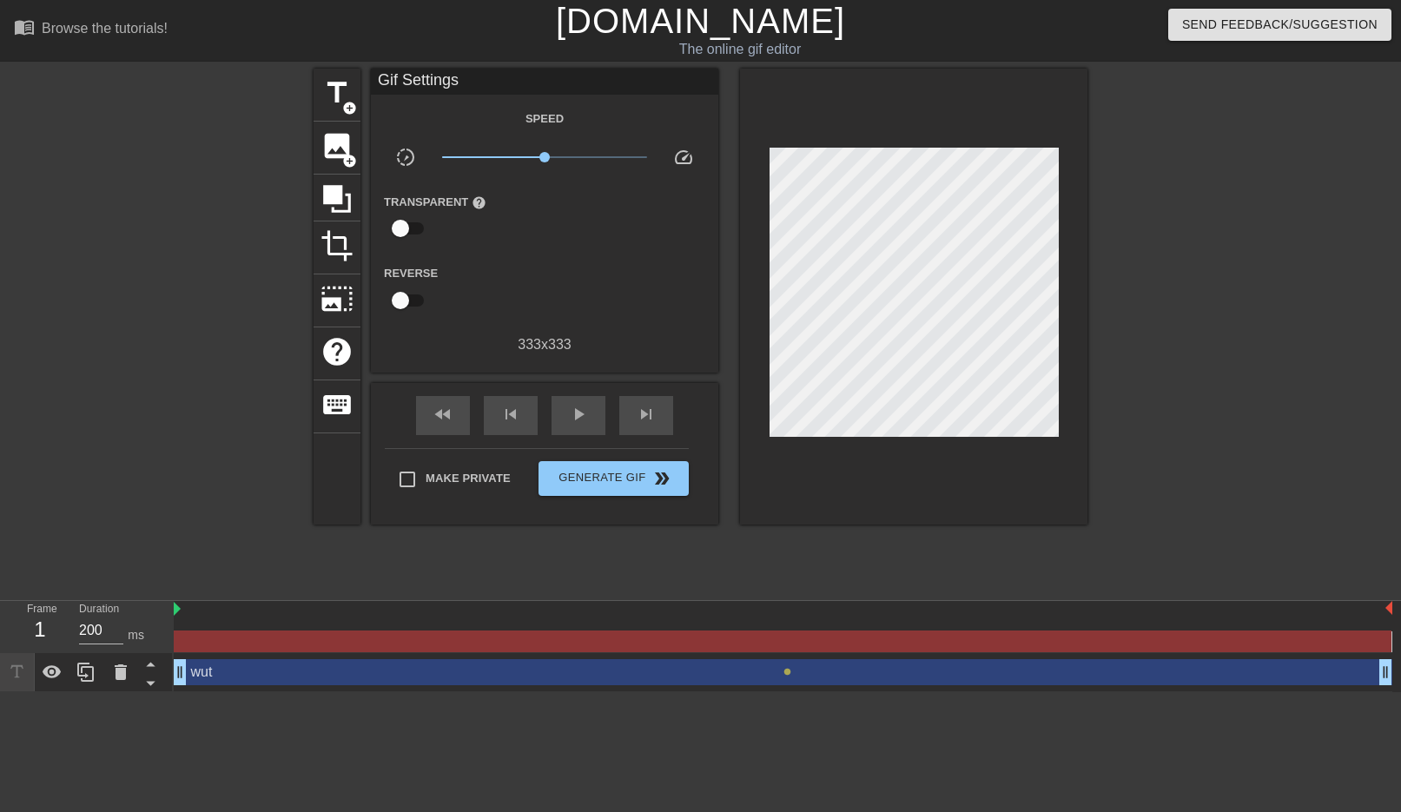
drag, startPoint x: 787, startPoint y: 671, endPoint x: 611, endPoint y: 664, distance: 175.6
click at [611, 664] on div "wut drag_handle drag_handle lens" at bounding box center [783, 672] width 1219 height 26
click at [632, 667] on div "wut drag_handle drag_handle" at bounding box center [783, 672] width 1219 height 26
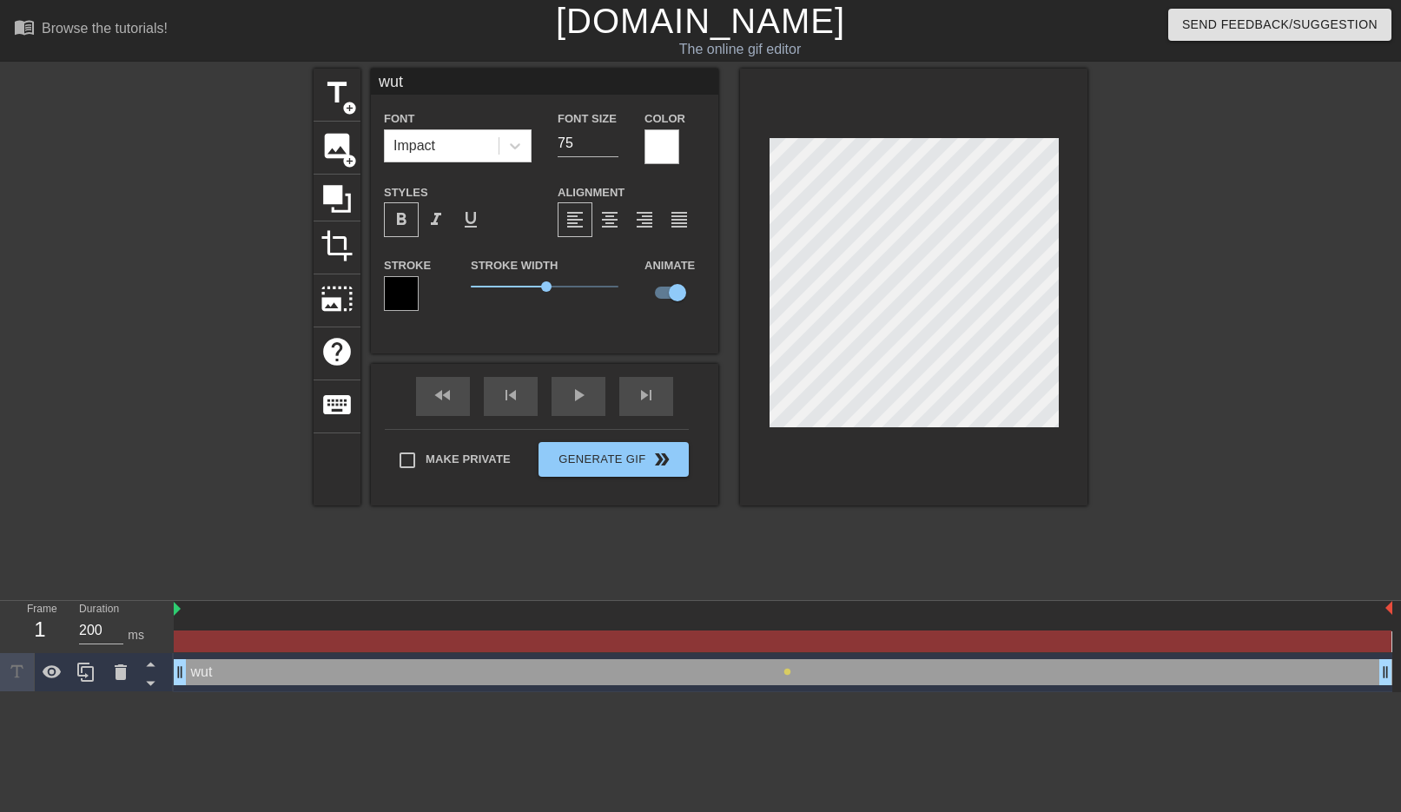
click at [775, 671] on div "wut drag_handle drag_handle" at bounding box center [783, 672] width 1219 height 26
click at [834, 531] on div "title add_circle image add_circle crop photo_size_select_large help keyboard wu…" at bounding box center [701, 329] width 774 height 521
click at [1195, 377] on div at bounding box center [1238, 329] width 261 height 521
